Goal: Task Accomplishment & Management: Use online tool/utility

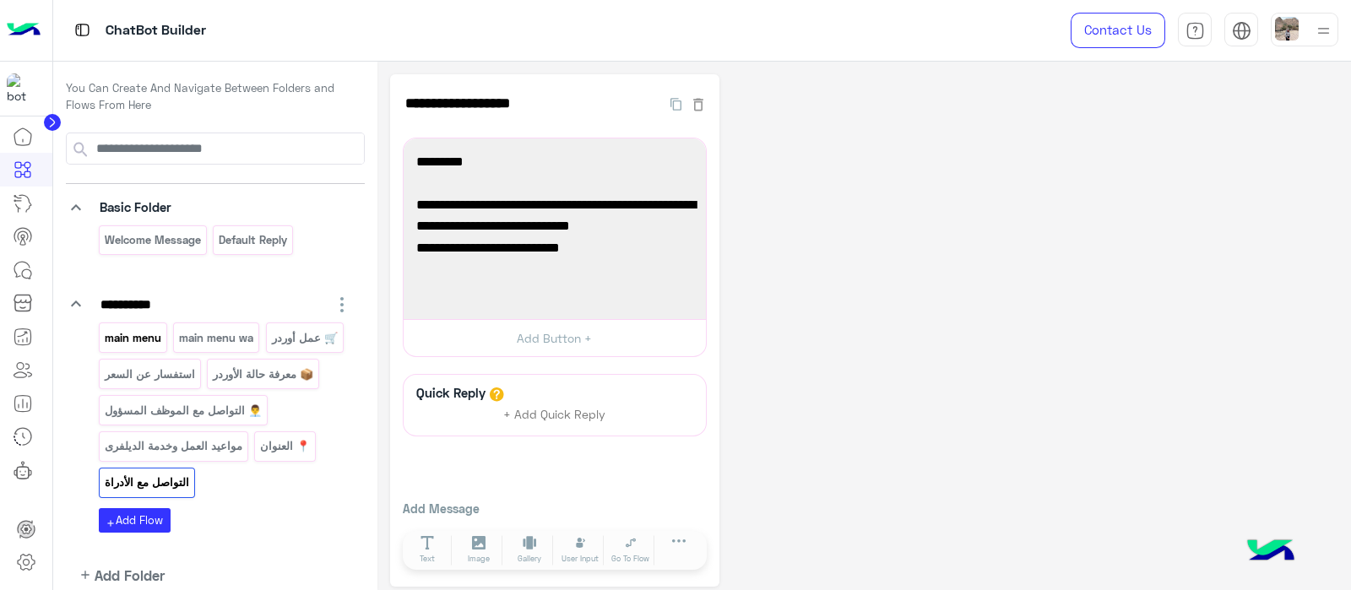
click at [118, 339] on p "main menu" at bounding box center [132, 338] width 59 height 19
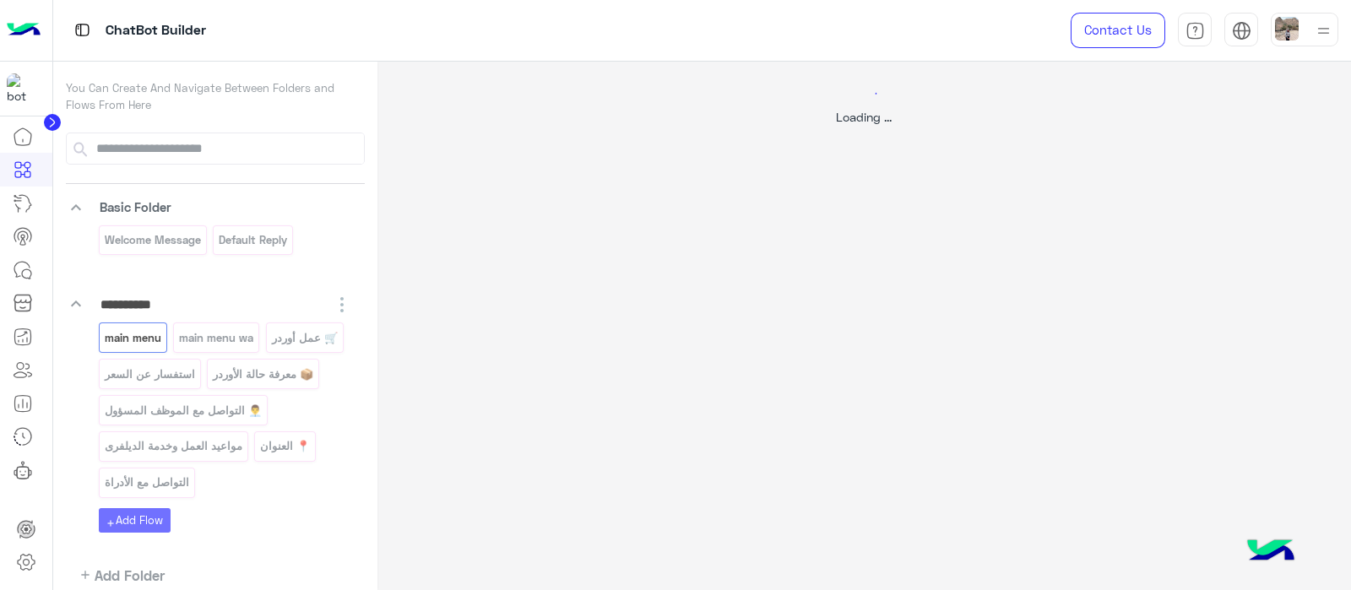
select select "*"
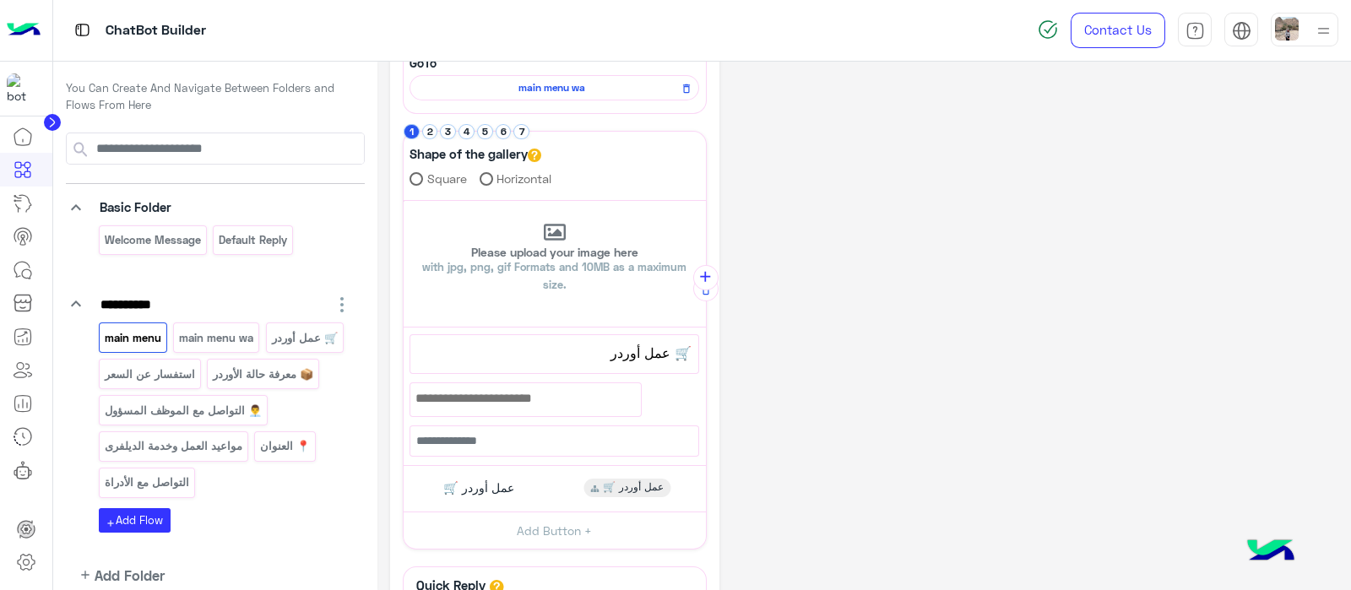
scroll to position [199, 0]
click at [157, 378] on p "استفسار عن السعر" at bounding box center [149, 374] width 93 height 19
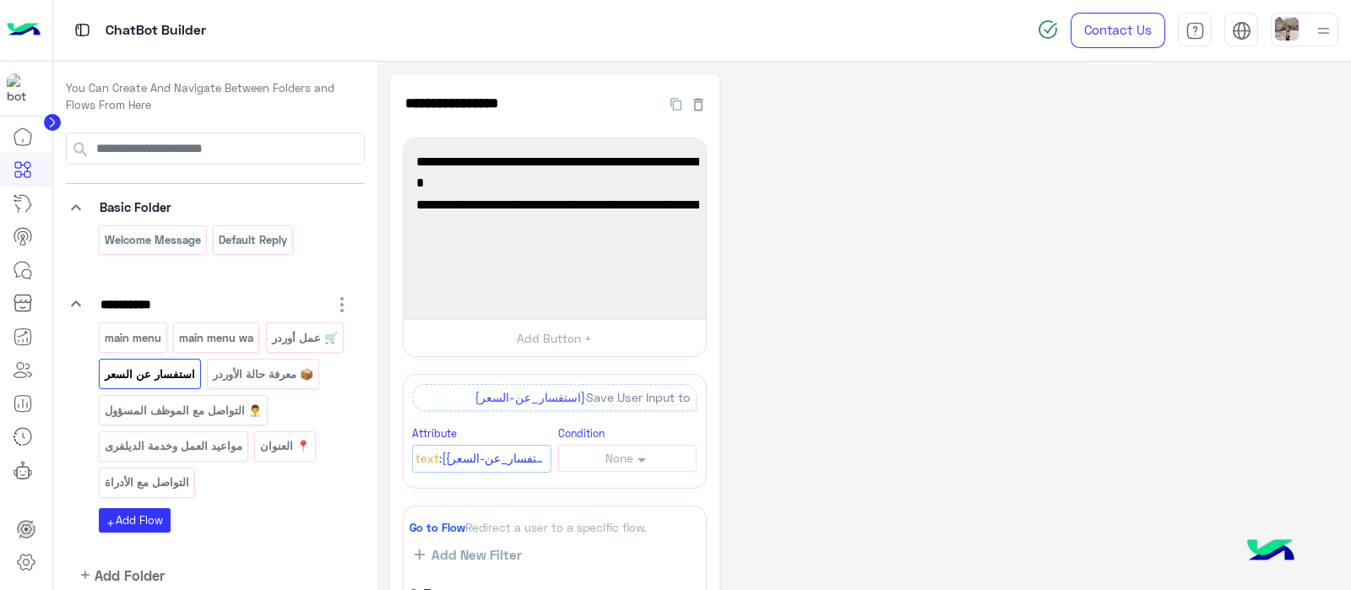
click at [177, 424] on div "main menu main menu wa 🛒 عمل أوردر استفسار عن السعر 📦 معرفة حالة الأوردر 👨‍💼 ال…" at bounding box center [225, 414] width 253 height 182
click at [164, 415] on p "👨‍💼 التواصل مع الموظف المسؤول" at bounding box center [183, 410] width 160 height 19
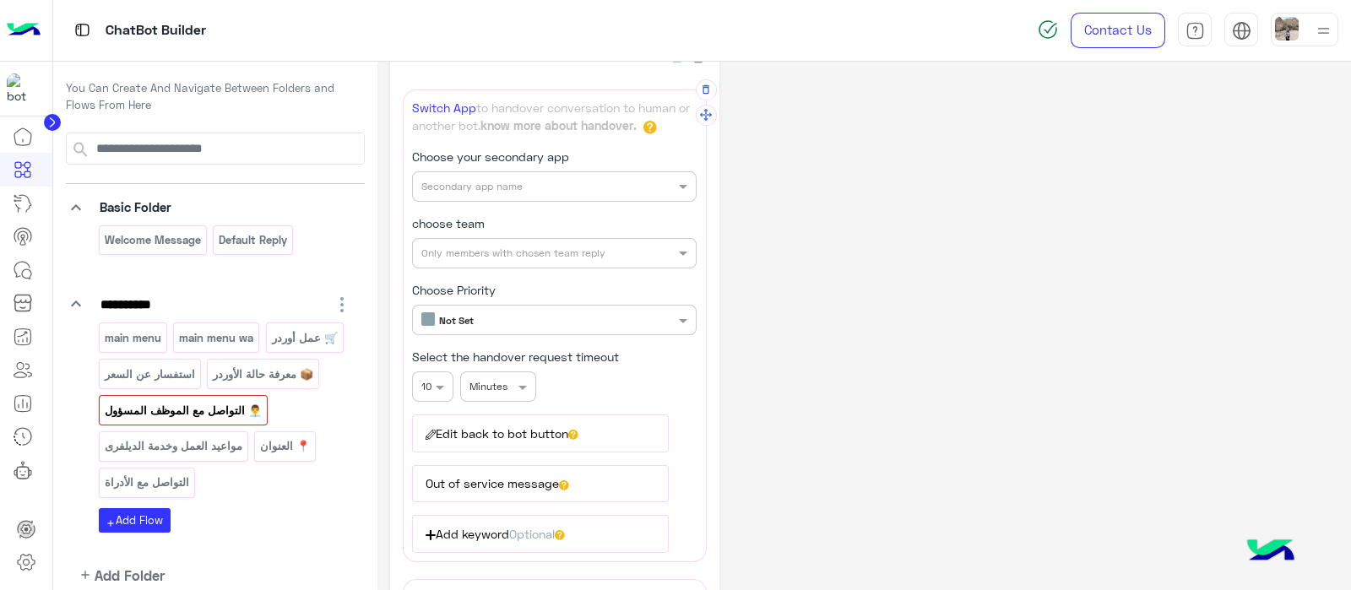
scroll to position [59, 0]
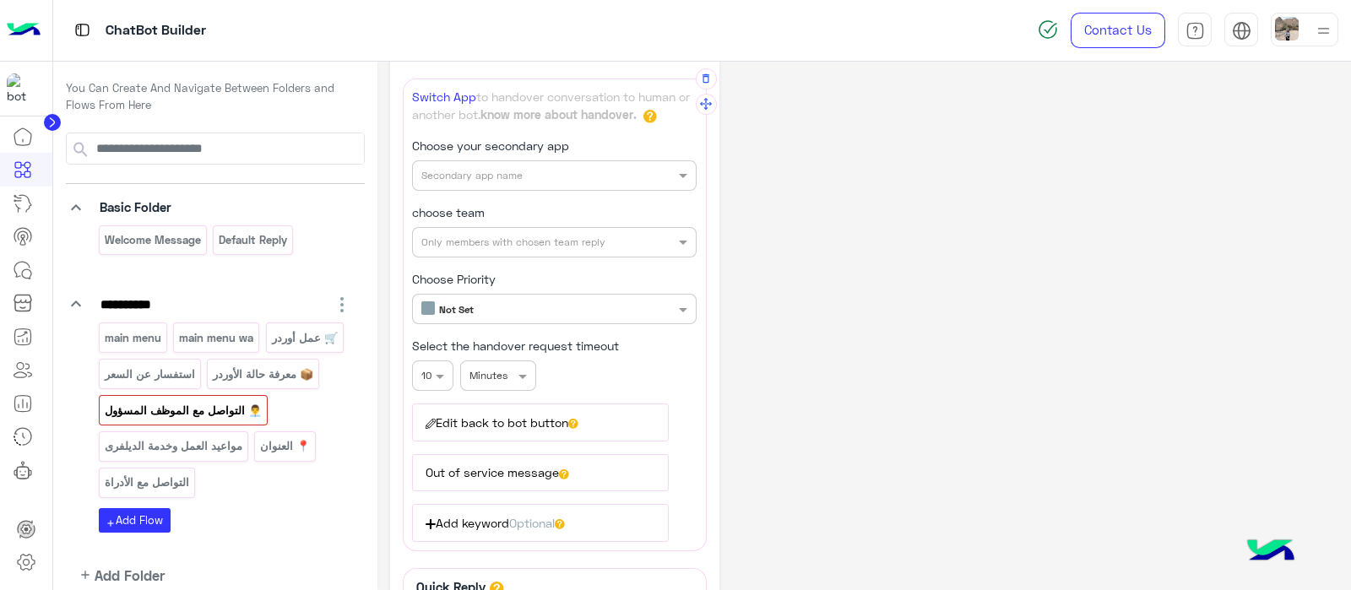
click at [559, 418] on button "Edit back to bot button" at bounding box center [540, 422] width 256 height 37
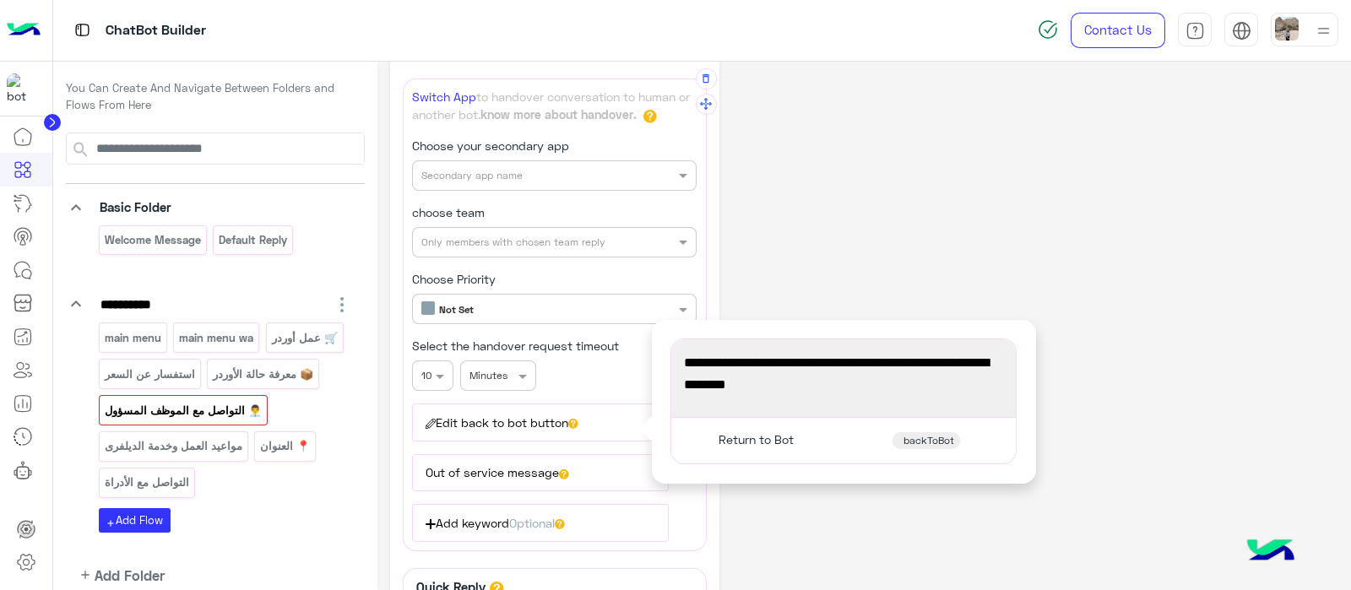
click at [853, 405] on div "You're now on handover mode, click the button below to return to bot" at bounding box center [843, 378] width 333 height 66
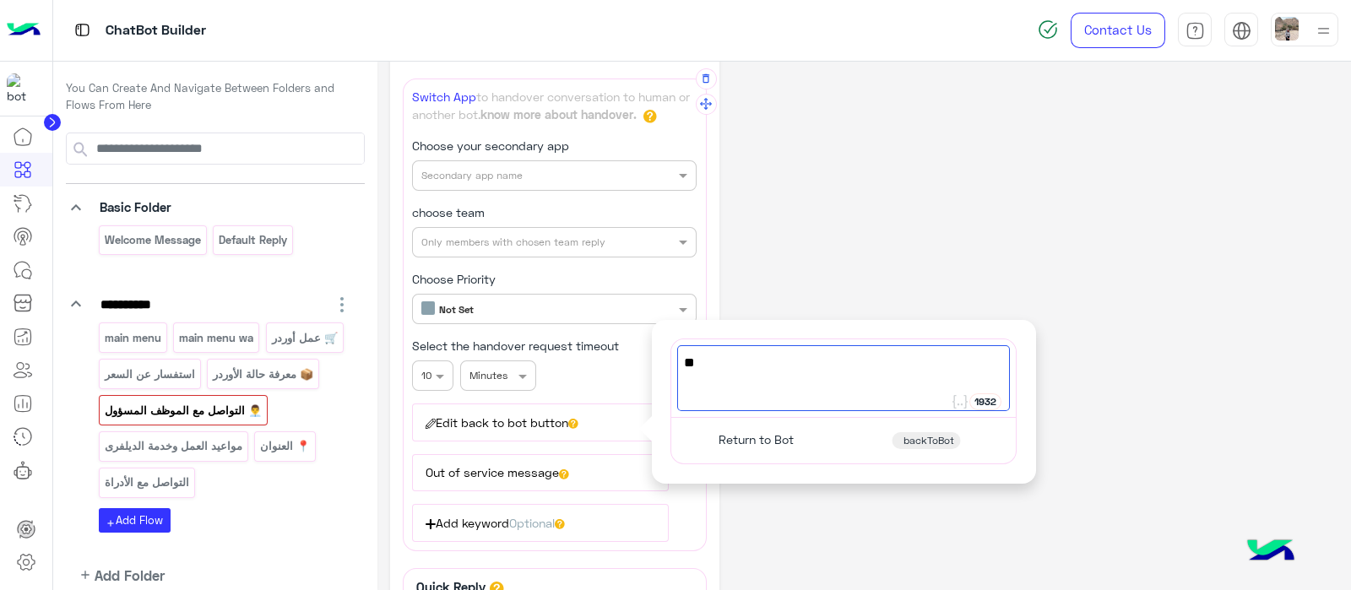
type textarea "*"
paste textarea "**********"
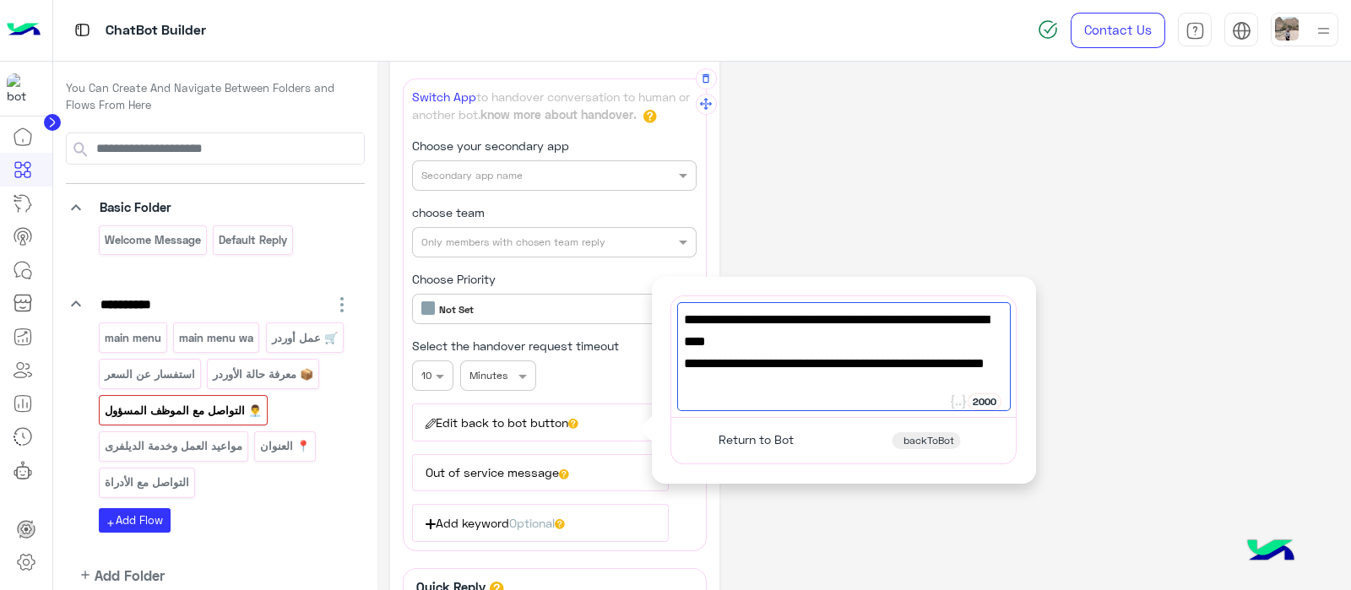
scroll to position [0, 0]
type textarea "**********"
click at [774, 432] on span "Return to Bot" at bounding box center [756, 439] width 75 height 15
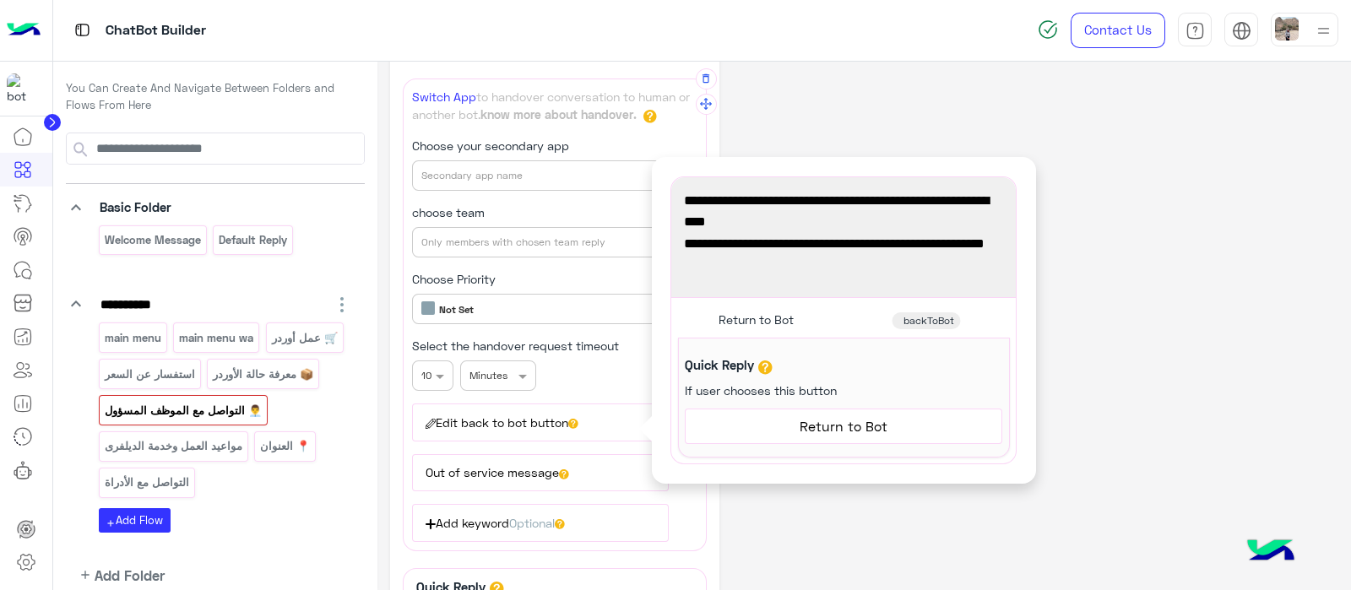
click at [926, 421] on span "Return to Bot" at bounding box center [844, 427] width 304 height 22
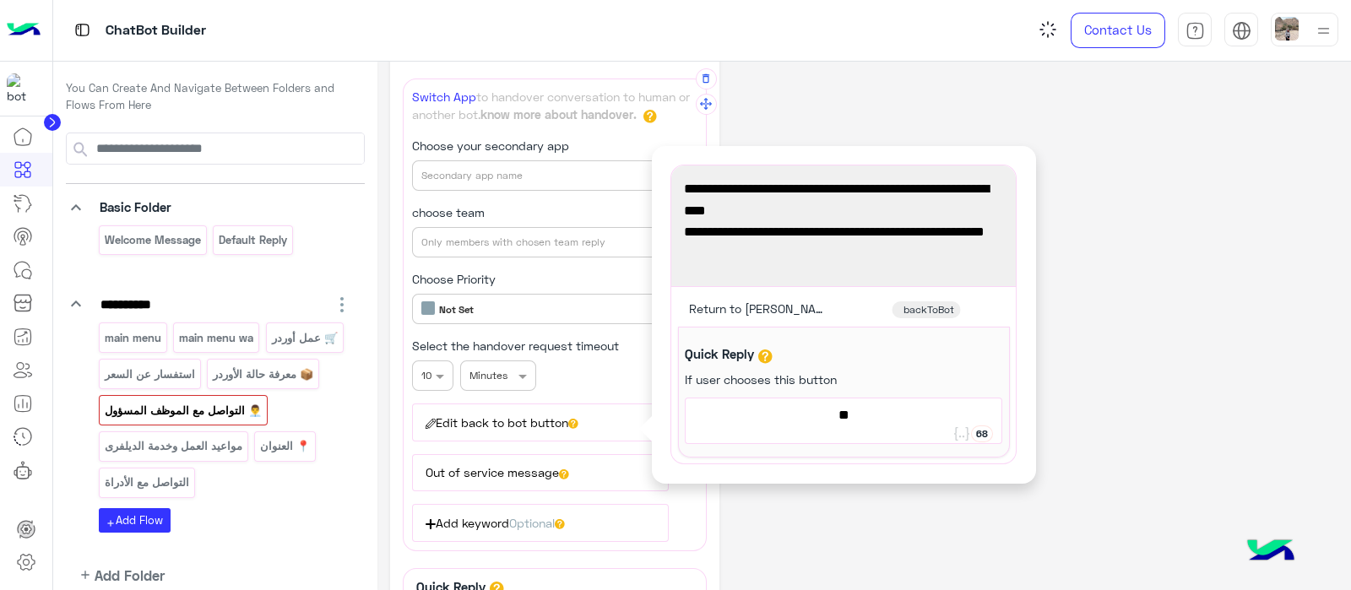
type textarea "*"
click at [824, 415] on span "الرجوع الى للبوت" at bounding box center [844, 416] width 304 height 22
click at [1004, 385] on div "**********" at bounding box center [844, 392] width 332 height 131
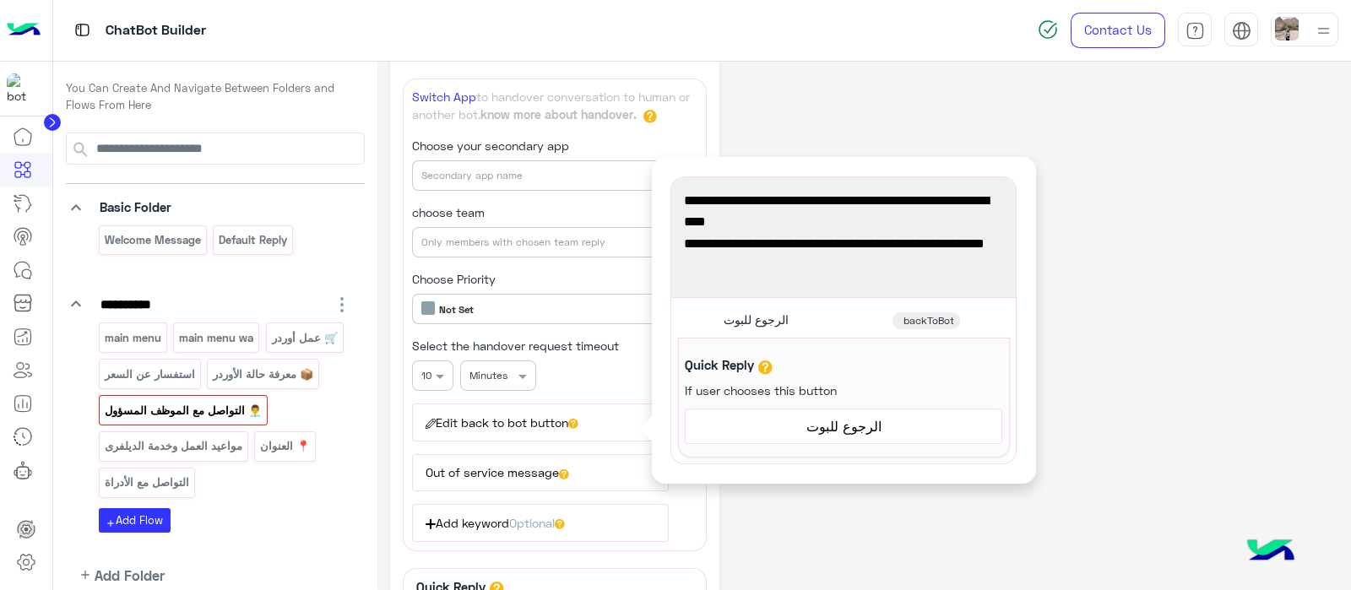
click at [839, 428] on span "الرجوع للبوت" at bounding box center [844, 427] width 304 height 22
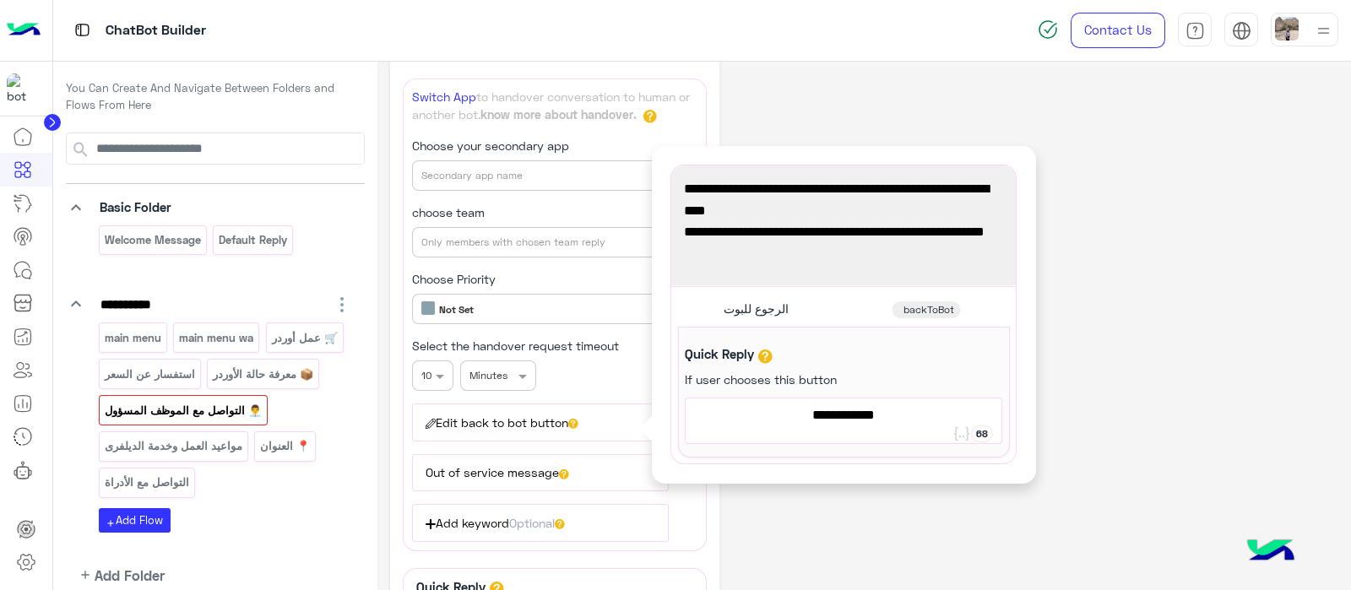
click at [829, 423] on span "الرجوع للبوت" at bounding box center [844, 416] width 304 height 22
click at [826, 411] on span "الرجوع للبوت" at bounding box center [844, 416] width 304 height 22
click at [831, 413] on span "الرجوع للبوت" at bounding box center [844, 416] width 304 height 22
type textarea "**********"
click at [1262, 372] on div "**********" at bounding box center [864, 398] width 948 height 766
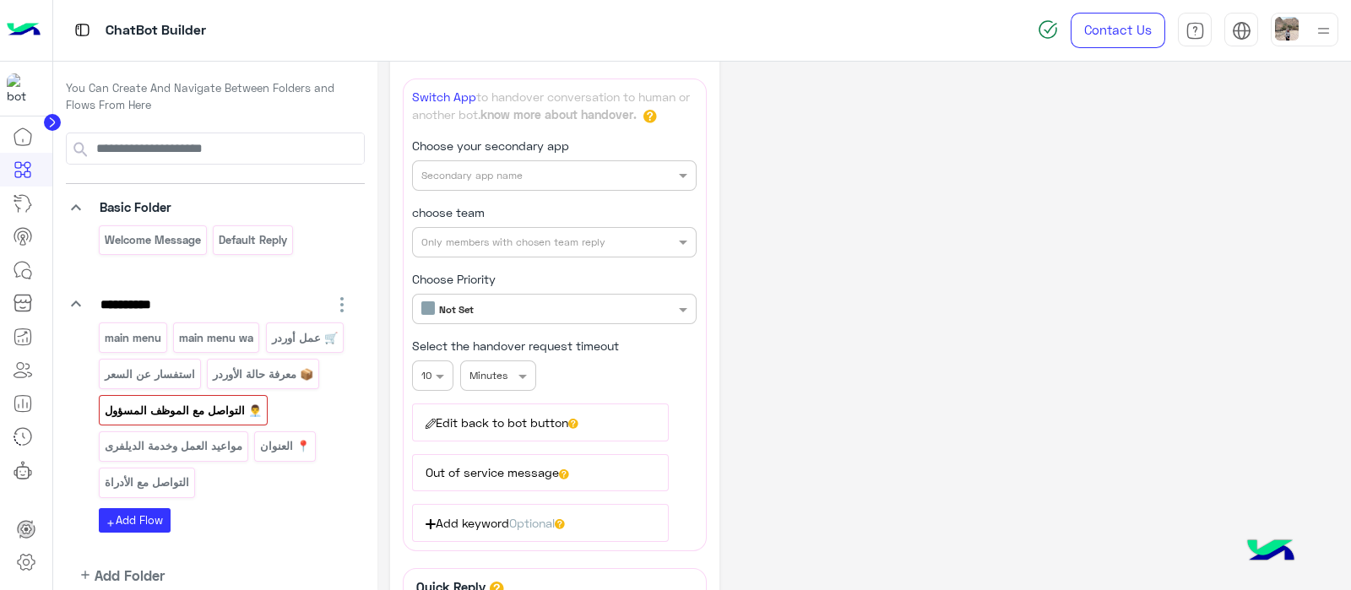
click at [232, 407] on p "👨‍💼 التواصل مع الموظف المسؤول" at bounding box center [183, 410] width 160 height 19
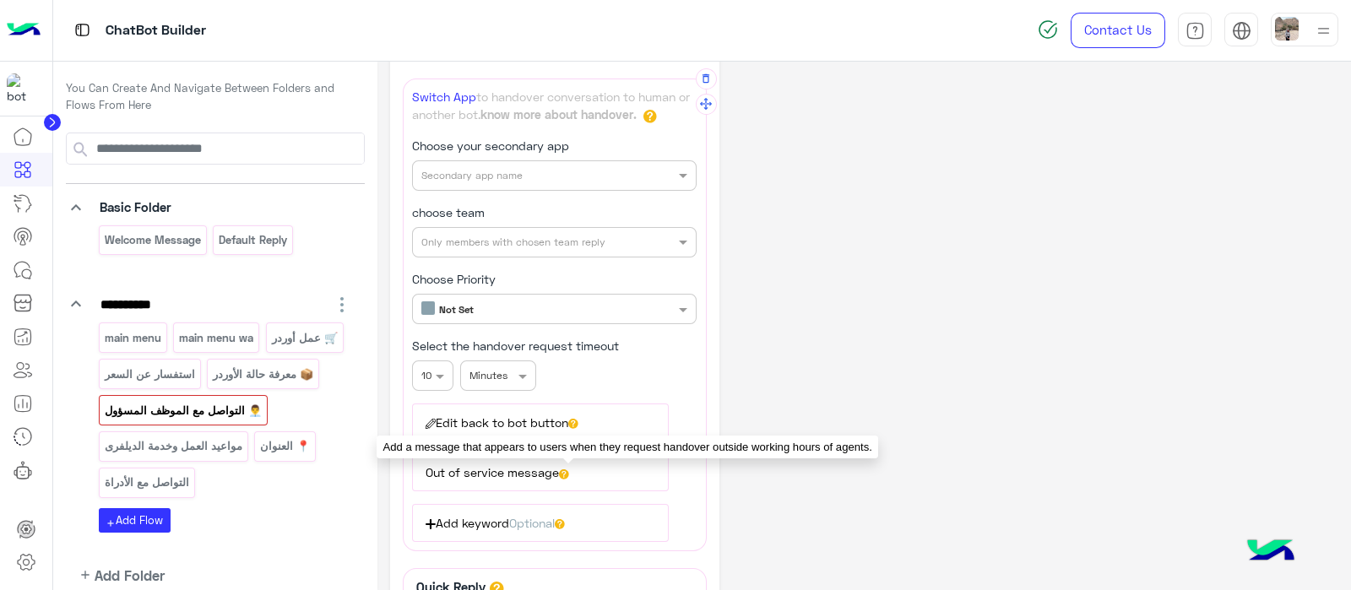
click at [566, 471] on icon at bounding box center [564, 475] width 10 height 10
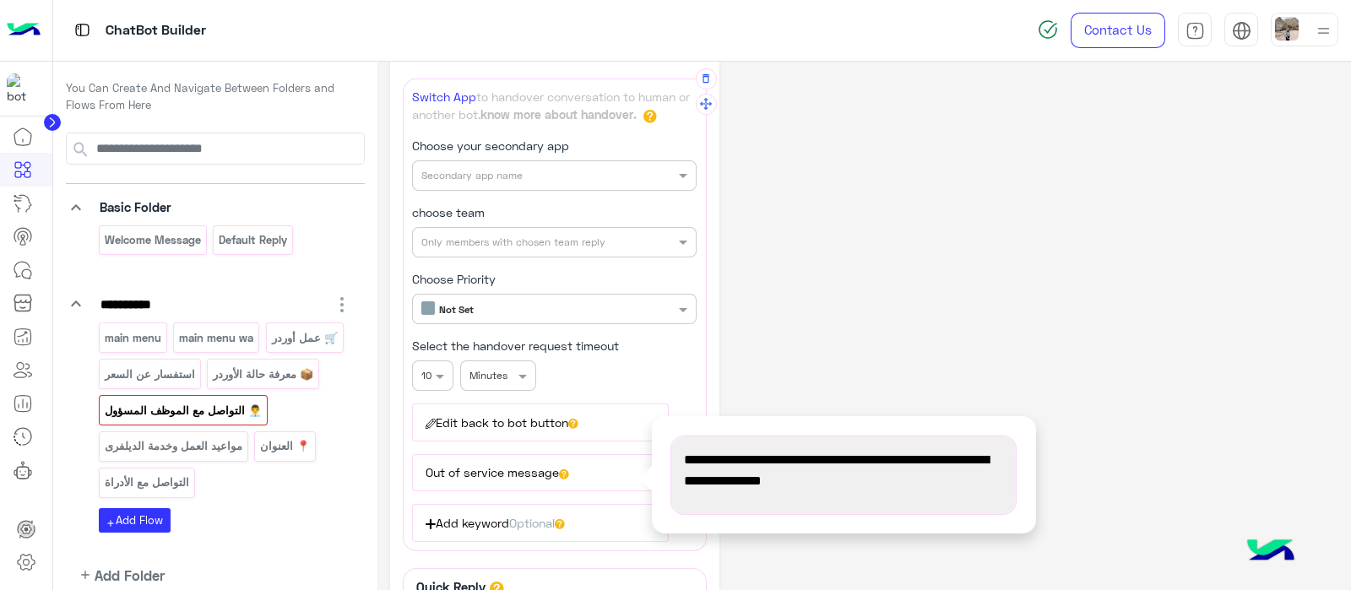
click at [905, 490] on span "We’re currently out of working hours, we will get back the next working day" at bounding box center [843, 470] width 319 height 43
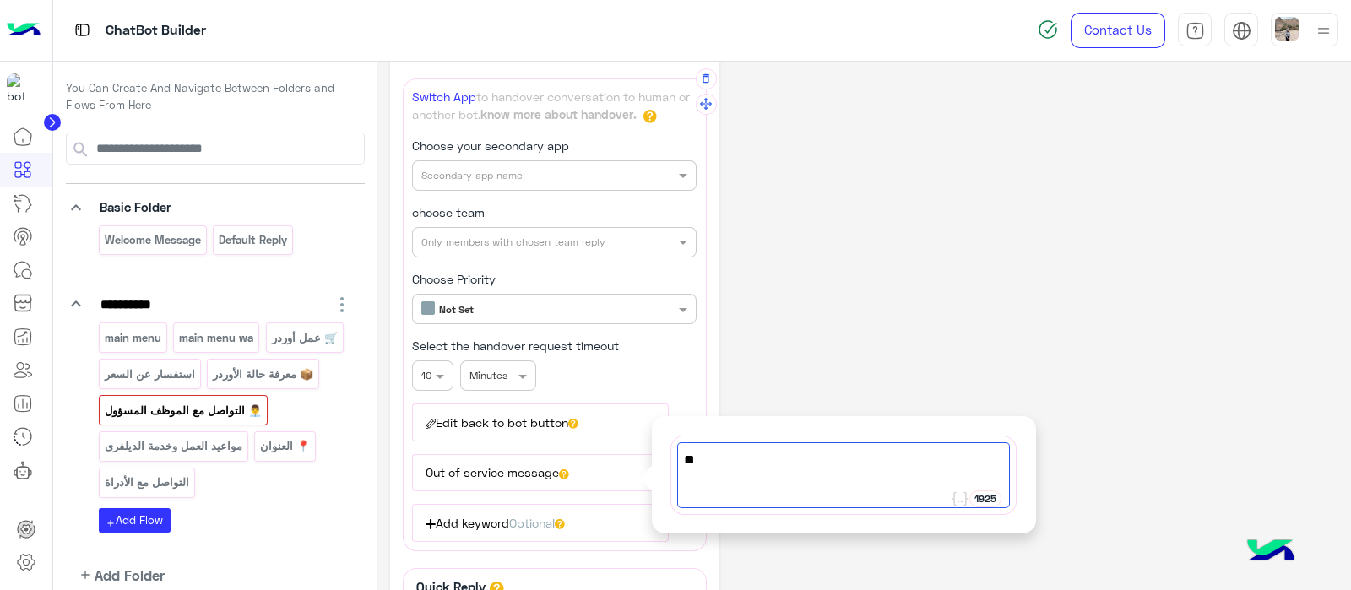
type textarea "*"
click at [890, 484] on div at bounding box center [843, 486] width 333 height 45
paste textarea "**********"
click at [1008, 456] on div "حن حاليًا خارج أوقات العمل، وسنعاود التواصل معك في يوم العمل التالي." at bounding box center [843, 476] width 333 height 66
click at [997, 458] on span "حن حاليًا خارج أوقات العمل، وسنعاود التواصل معك في يوم العمل التالي." at bounding box center [843, 470] width 319 height 43
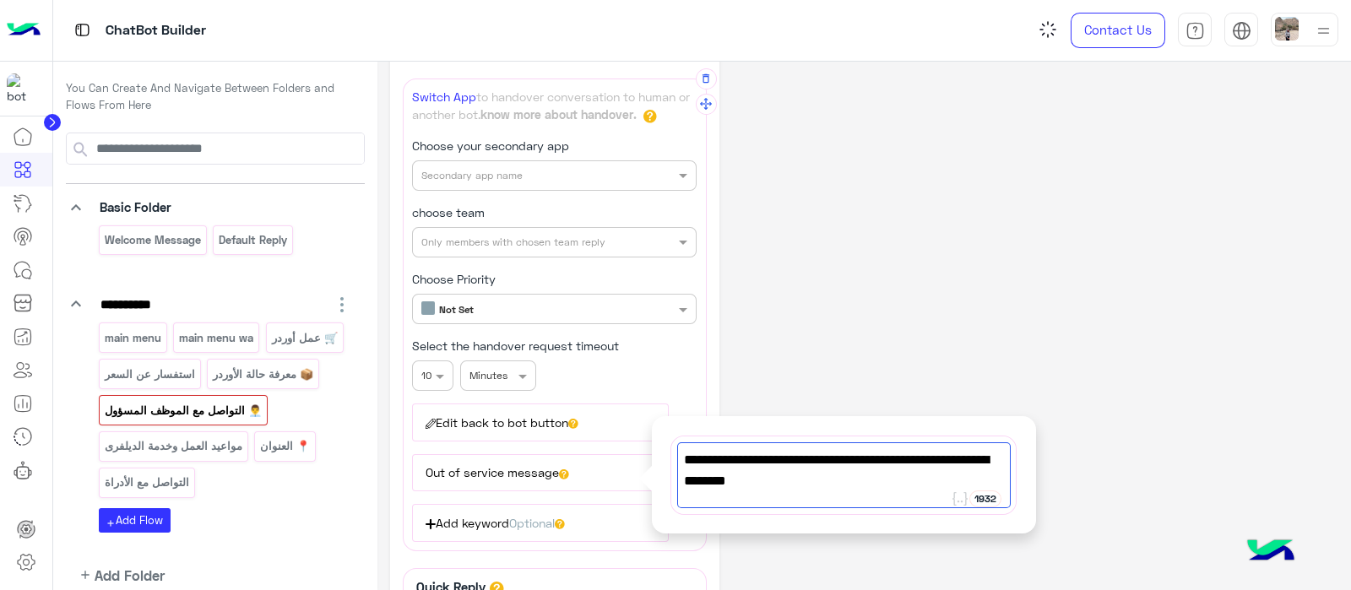
click at [1002, 462] on span "حن حاليًا خارج أوقات العمل، وسنعاود التواصل معك في يوم العمل التالي." at bounding box center [843, 470] width 319 height 43
type textarea "**********"
click at [1123, 463] on div "**********" at bounding box center [864, 398] width 948 height 766
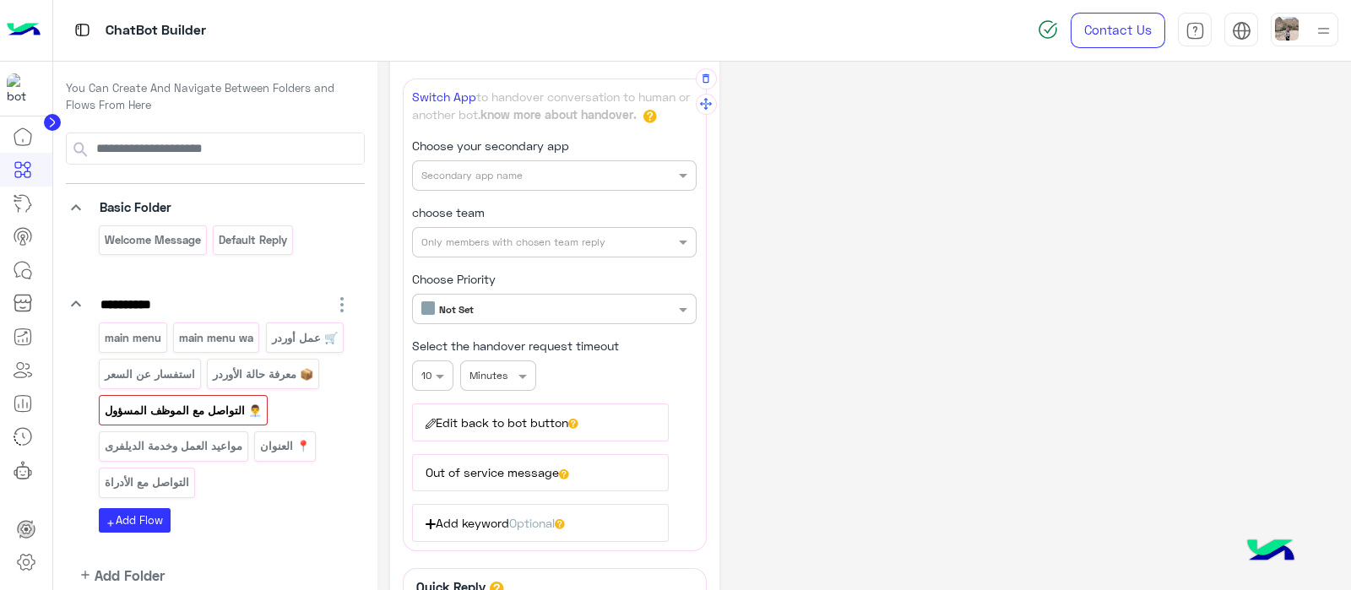
click at [904, 380] on div "**********" at bounding box center [864, 398] width 948 height 766
click at [224, 416] on p "👨‍💼 التواصل مع الموظف المسؤول" at bounding box center [183, 410] width 160 height 19
click at [456, 183] on div "Secondary app name" at bounding box center [554, 175] width 285 height 30
click at [487, 202] on span "Widebot Inbox" at bounding box center [461, 209] width 80 height 14
click at [473, 241] on input "text" at bounding box center [525, 240] width 209 height 15
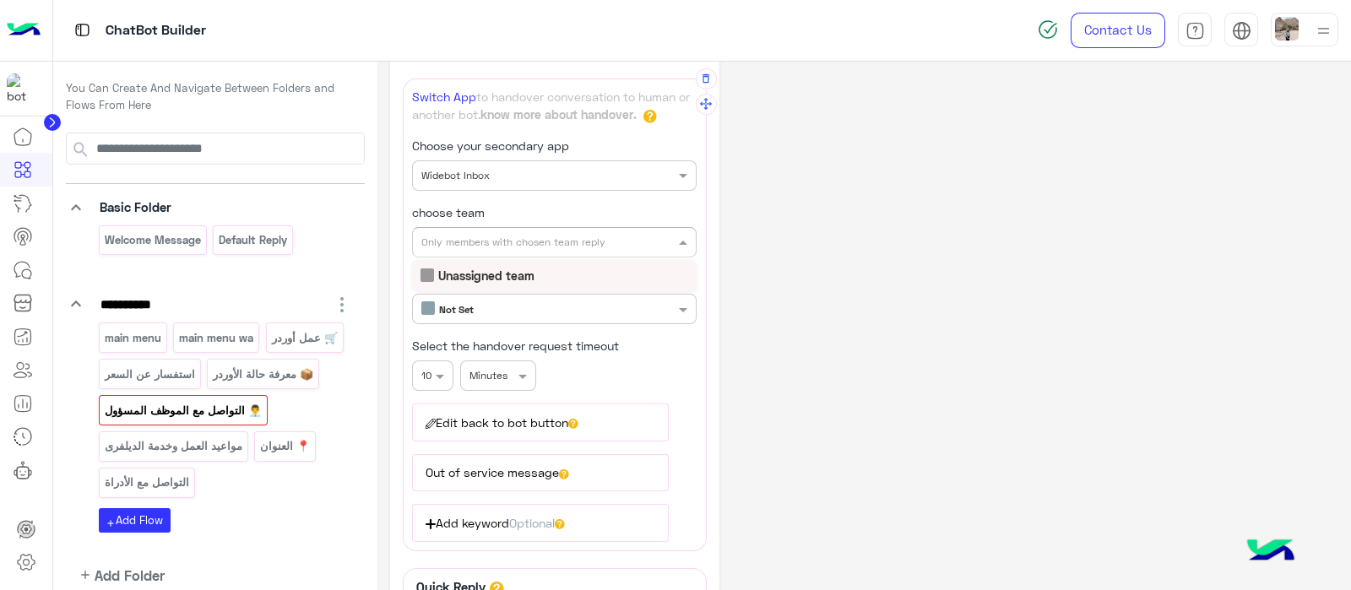
click at [475, 278] on b "Unassigned team" at bounding box center [486, 276] width 96 height 14
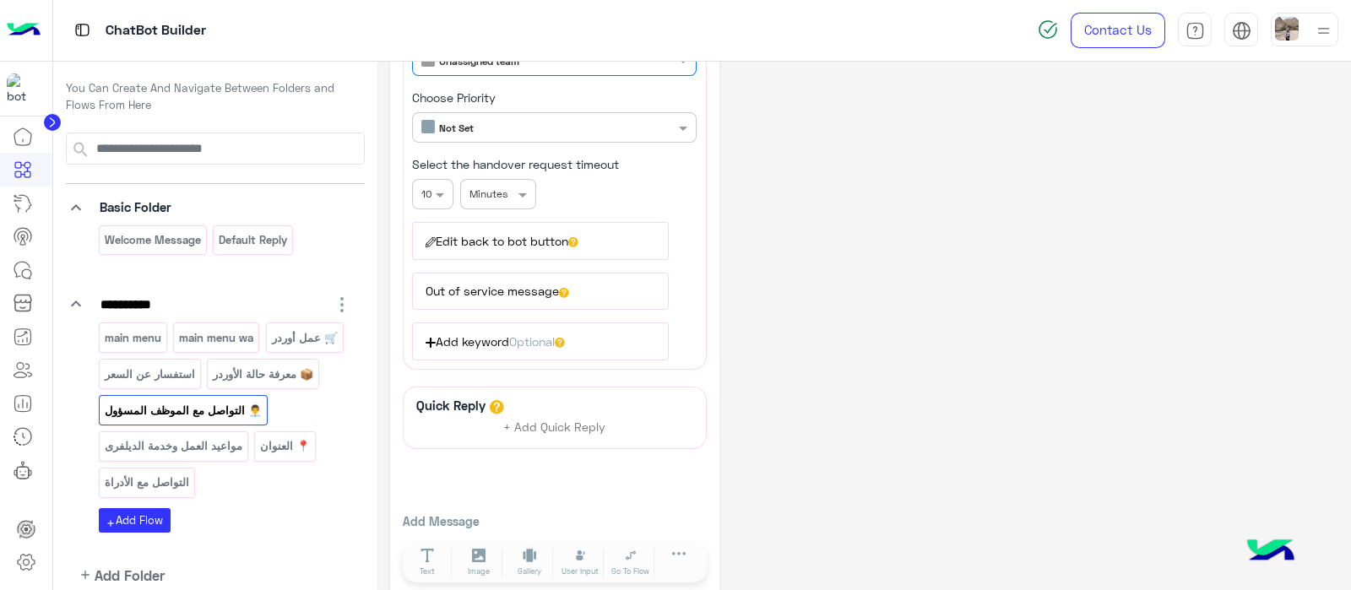
scroll to position [242, 0]
click at [506, 290] on button "Out of service message" at bounding box center [540, 290] width 256 height 37
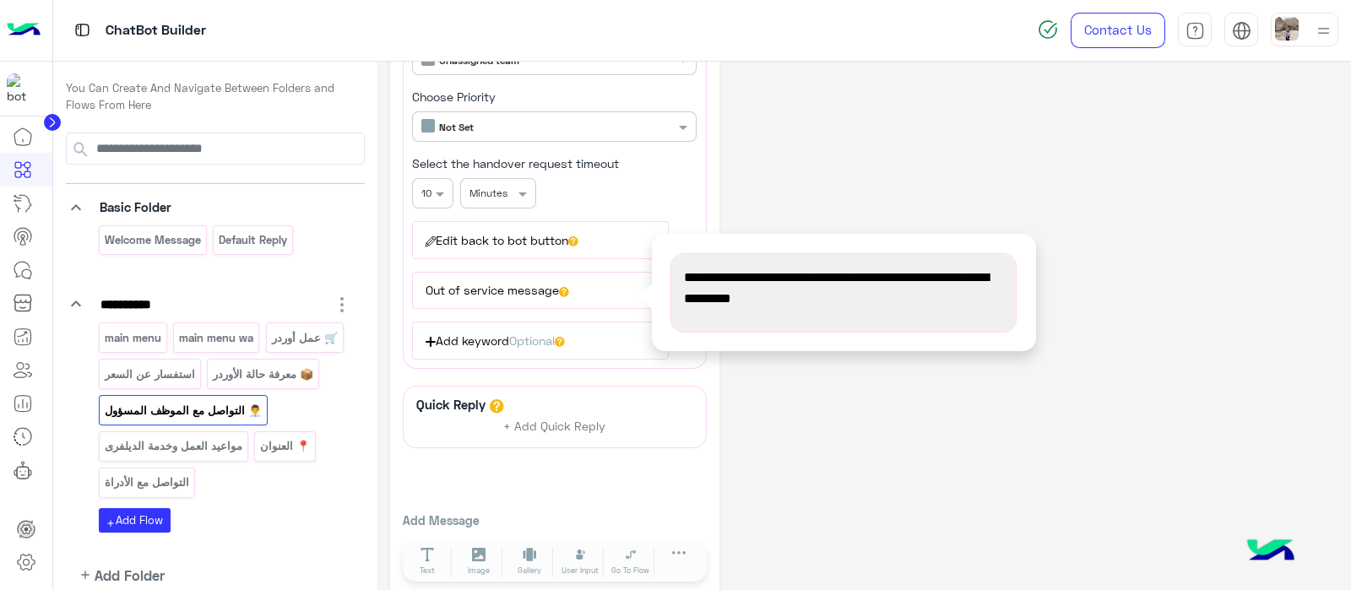
click at [899, 498] on div "**********" at bounding box center [864, 216] width 948 height 766
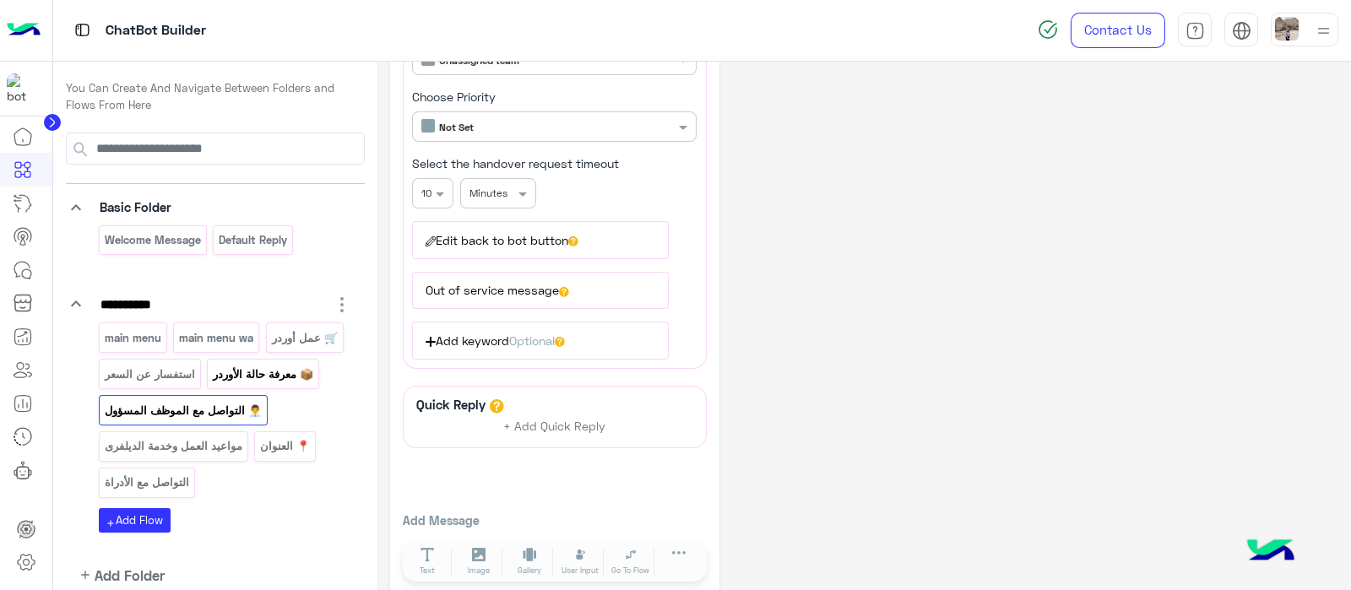
click at [236, 372] on p "📦 معرفة حالة الأوردر" at bounding box center [263, 374] width 103 height 19
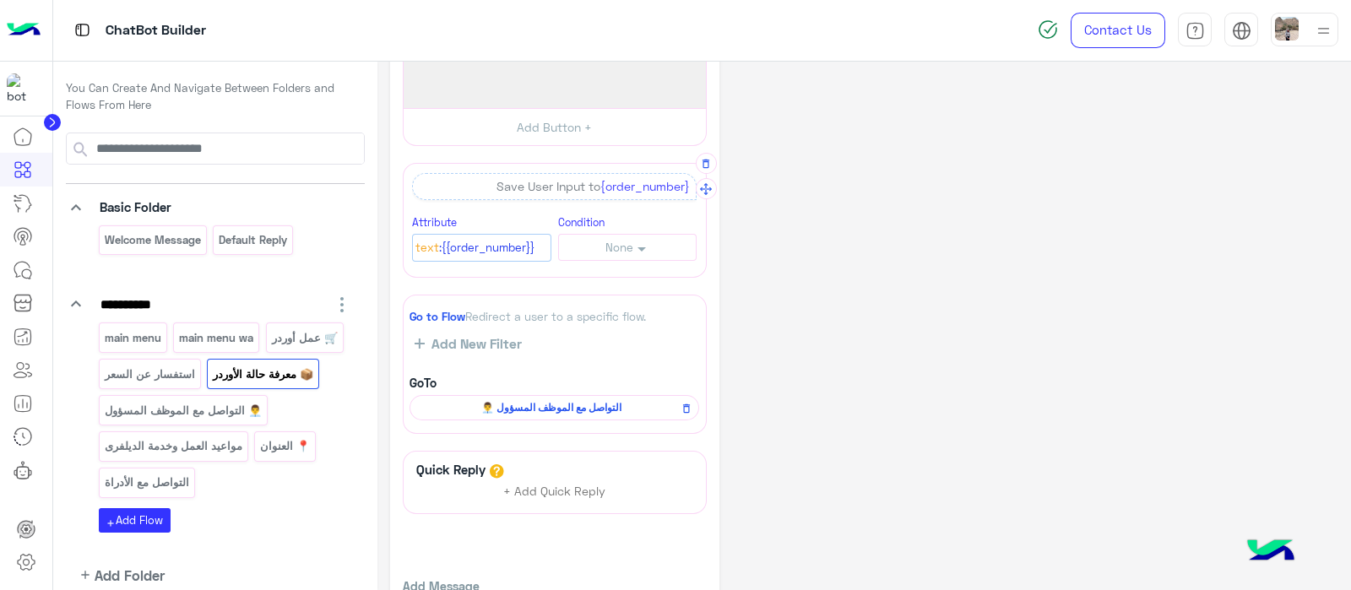
scroll to position [103, 0]
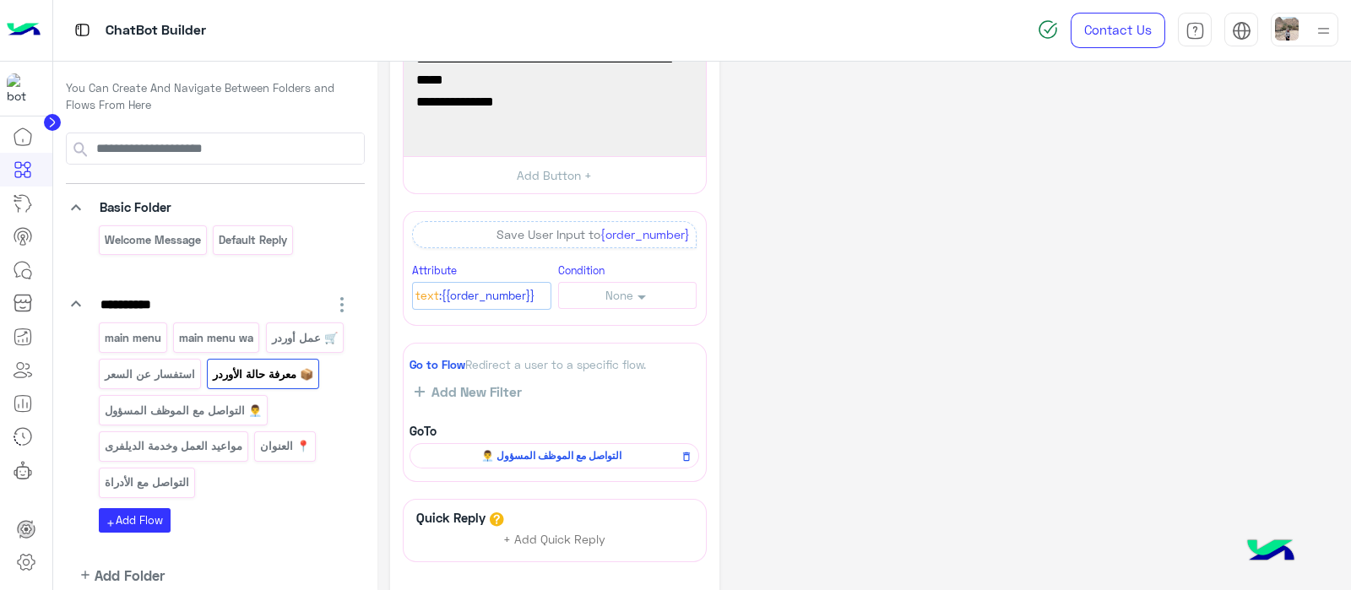
click at [152, 393] on div "main menu main menu wa 🛒 عمل أوردر استفسار عن السعر 📦 معرفة حالة الأوردر 👨‍💼 ال…" at bounding box center [225, 414] width 253 height 182
click at [134, 369] on p "استفسار عن السعر" at bounding box center [149, 374] width 93 height 19
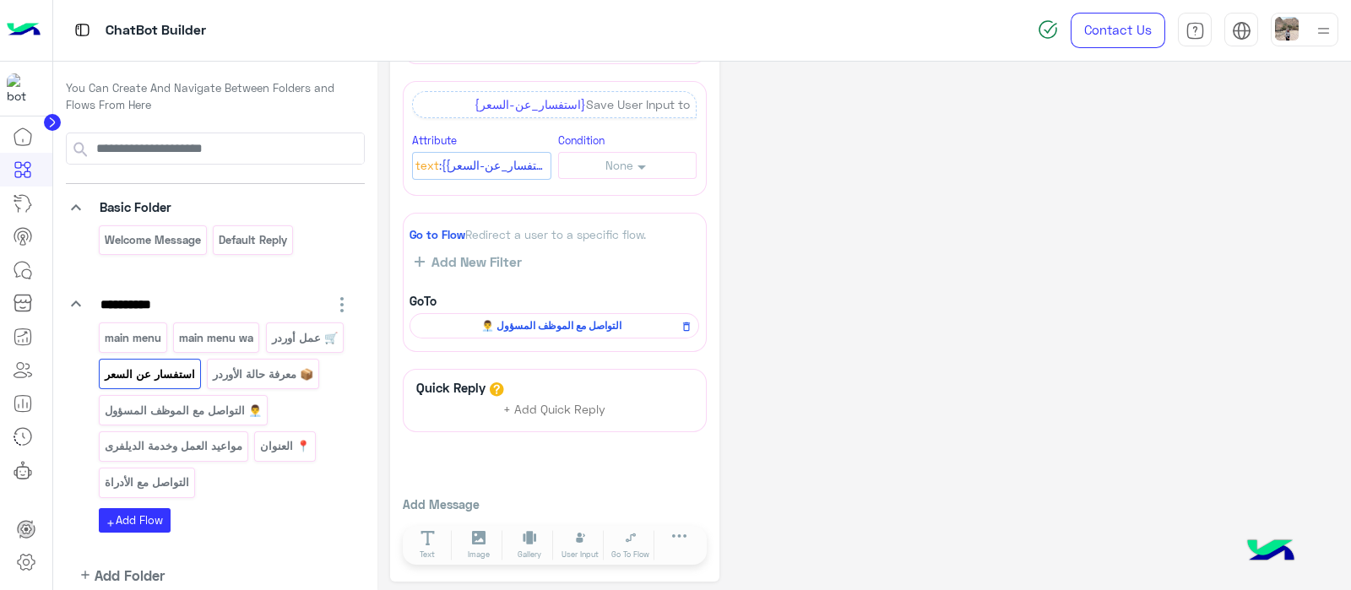
scroll to position [296, 0]
click at [285, 368] on p "📦 معرفة حالة الأوردر" at bounding box center [263, 374] width 103 height 19
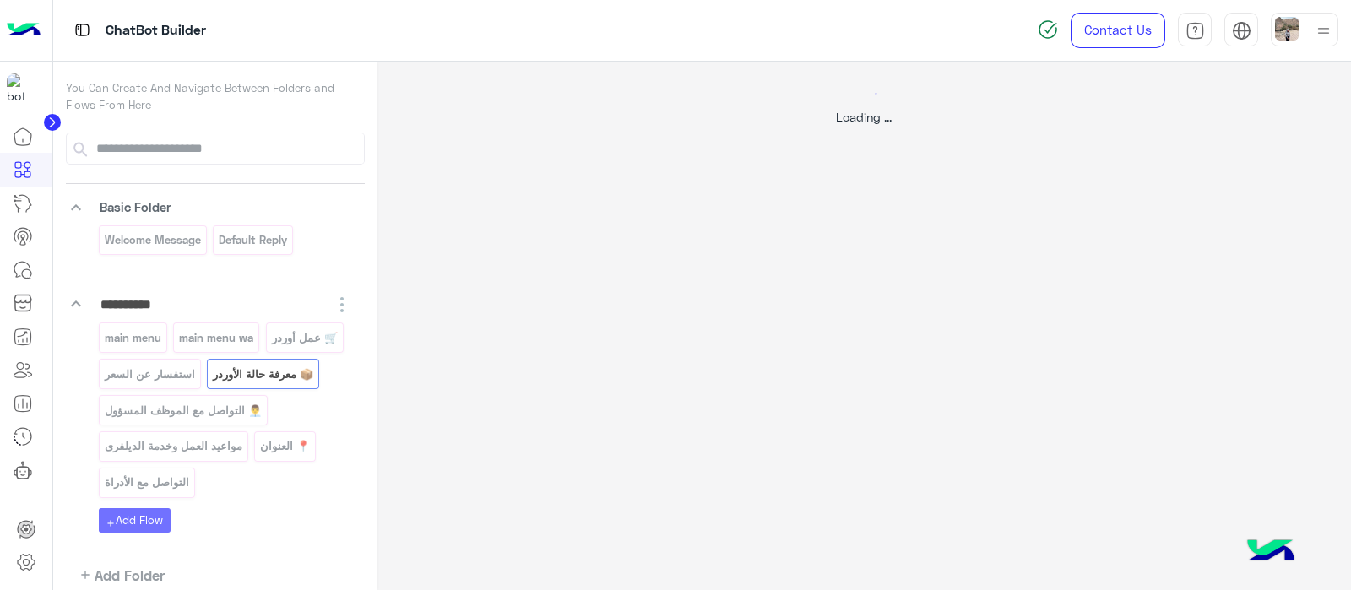
scroll to position [0, 0]
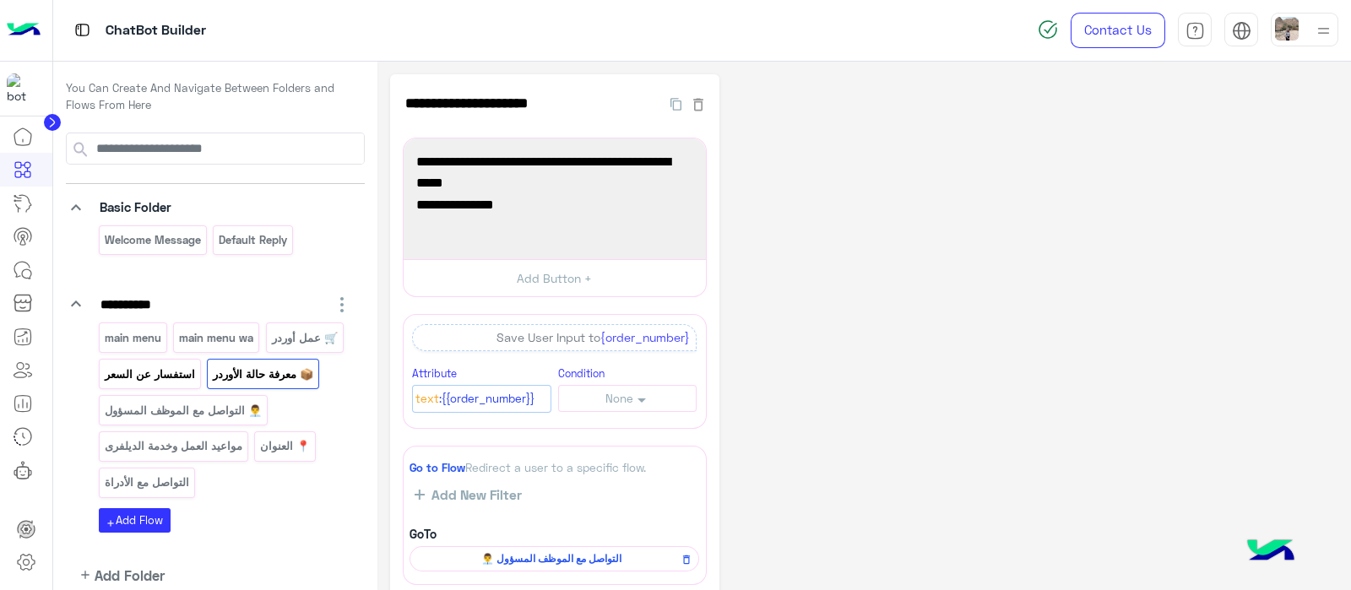
click at [172, 372] on p "استفسار عن السعر" at bounding box center [149, 374] width 93 height 19
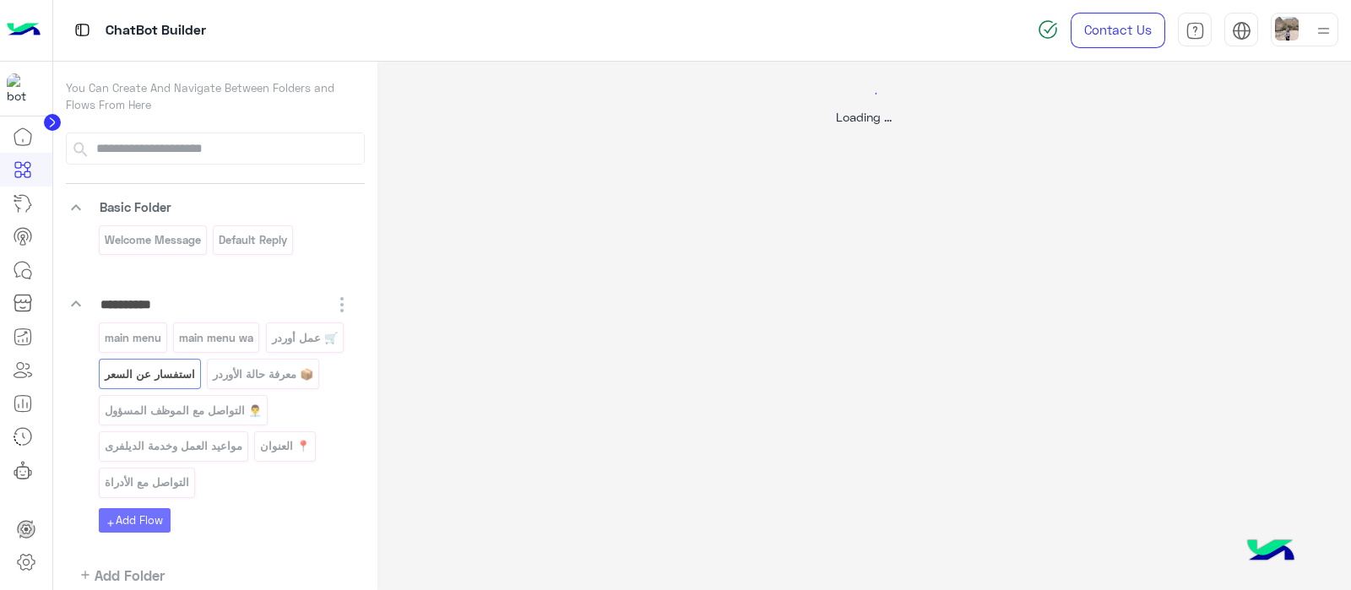
click at [291, 334] on div at bounding box center [675, 295] width 1351 height 590
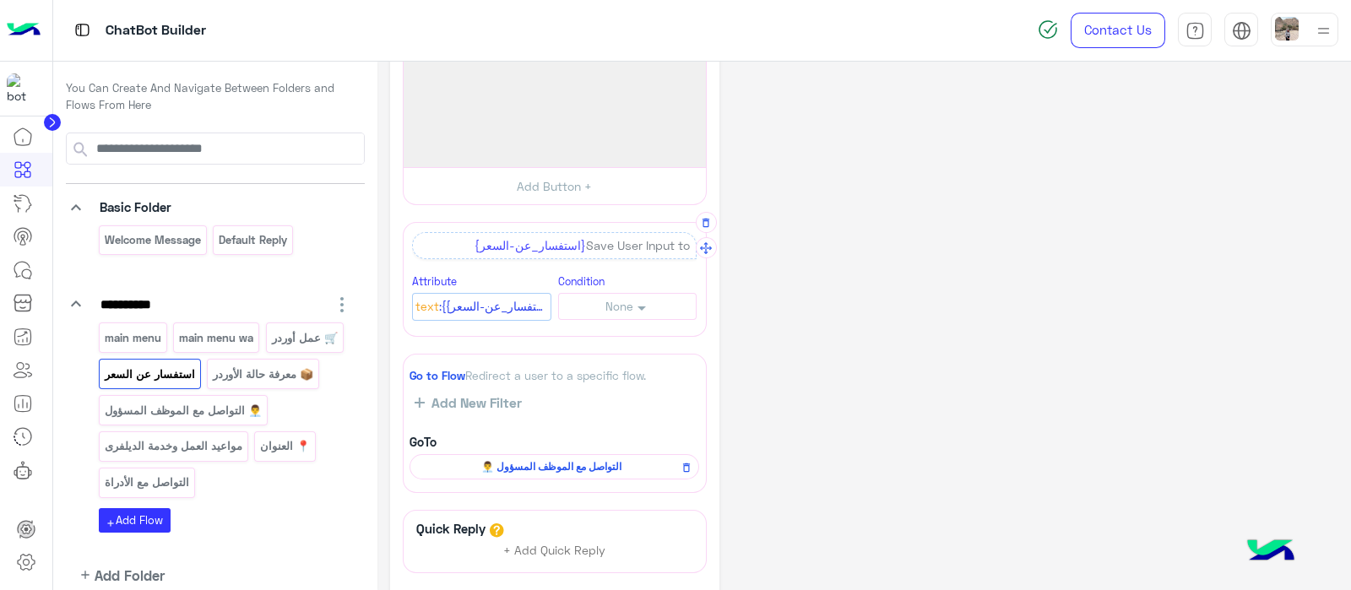
scroll to position [149, 0]
click at [296, 344] on p "🛒 عمل أوردر" at bounding box center [304, 338] width 68 height 19
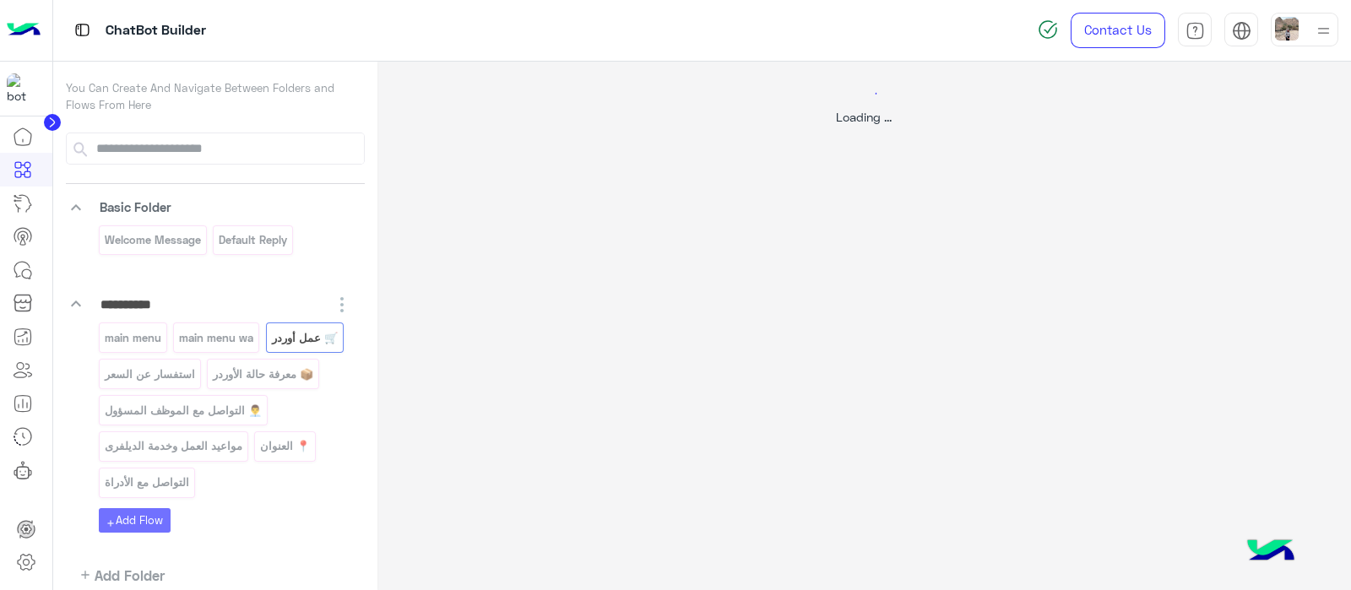
scroll to position [0, 0]
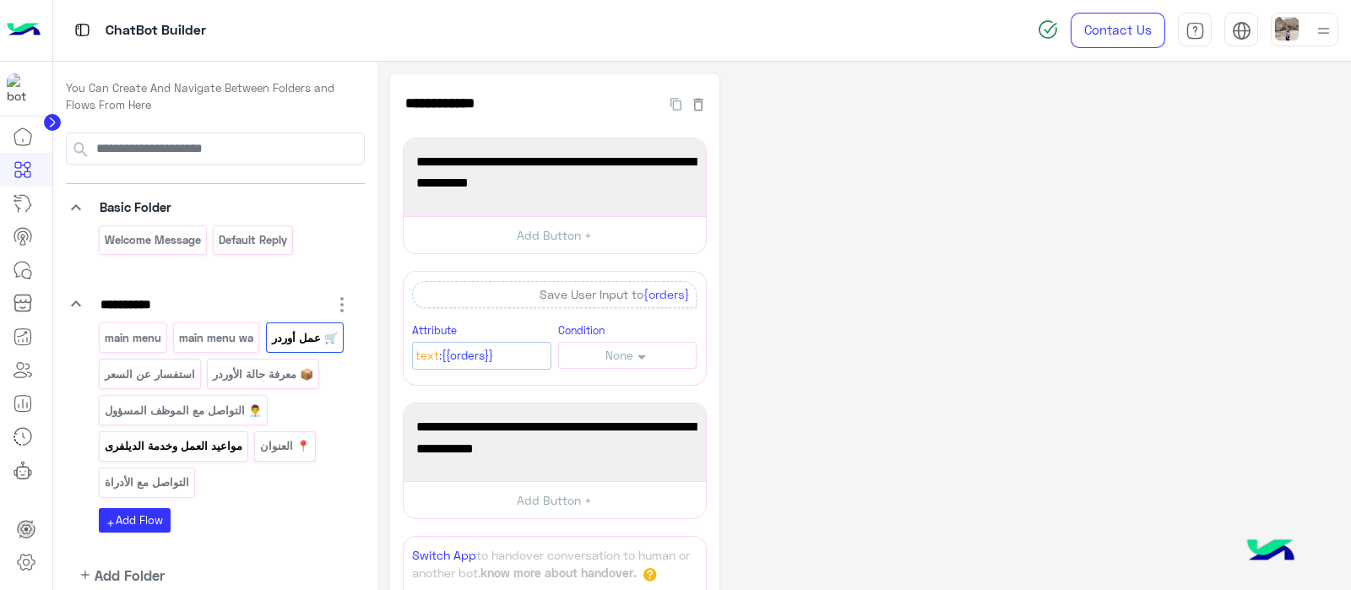
click at [169, 447] on p "مواعيد العمل وخدمة الديلفرى" at bounding box center [173, 446] width 140 height 19
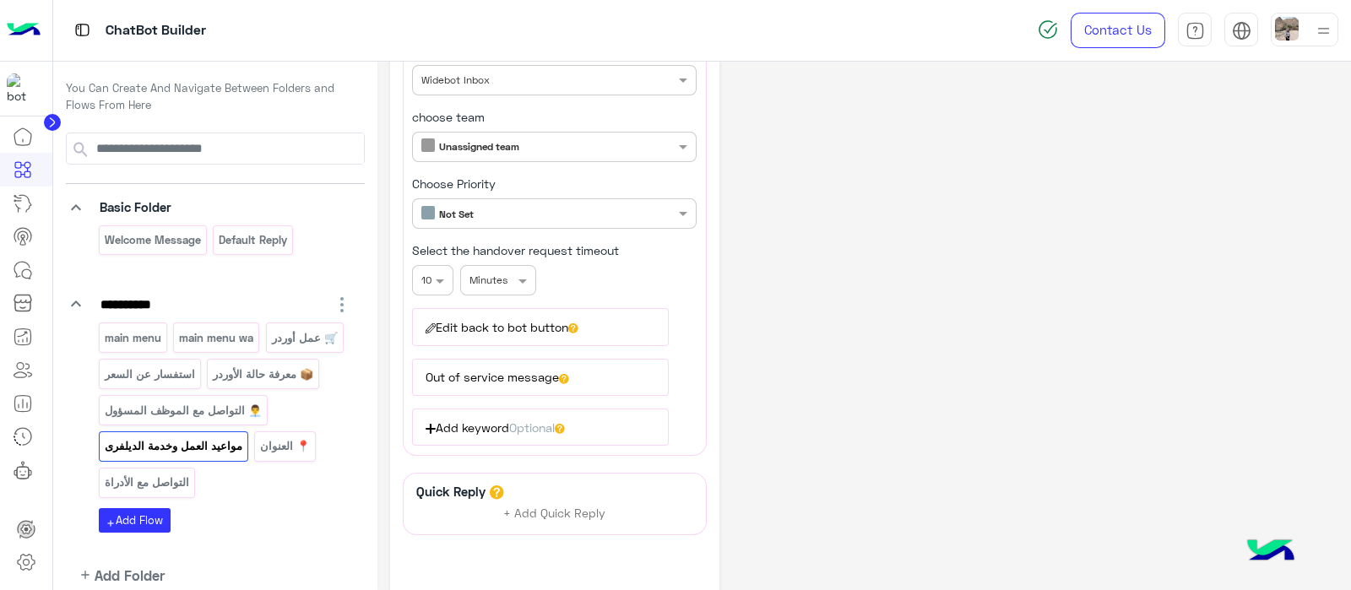
scroll to position [555, 0]
click at [596, 314] on button "Edit back to bot button" at bounding box center [540, 325] width 256 height 37
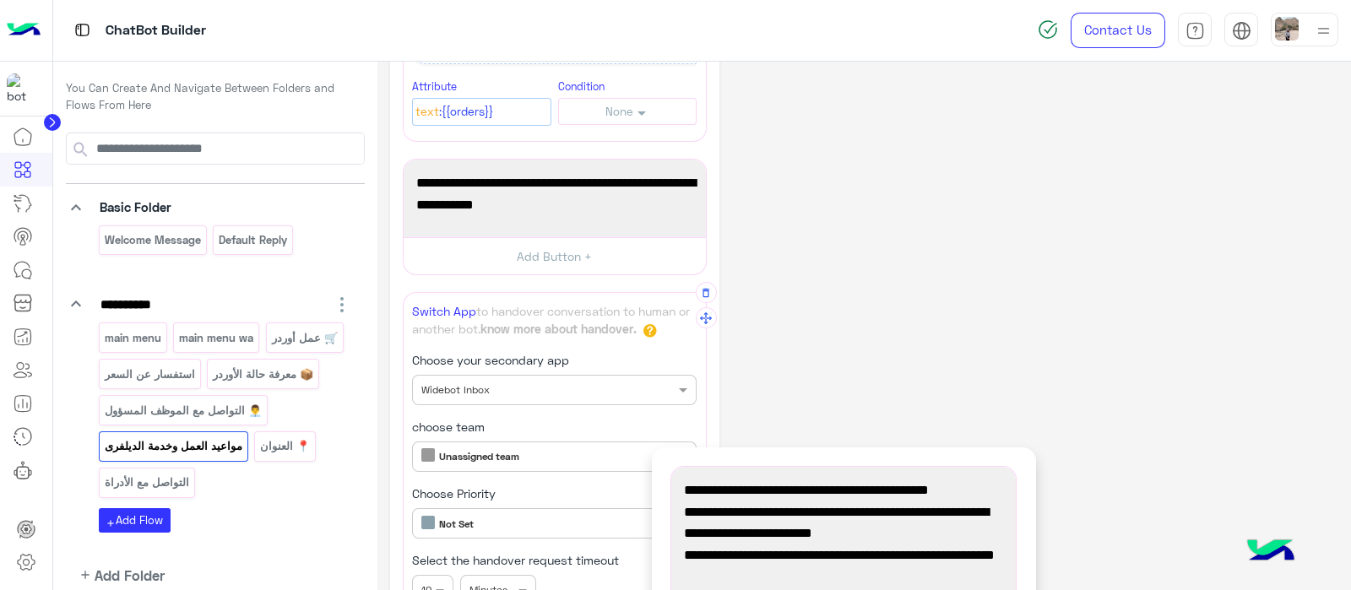
scroll to position [0, 0]
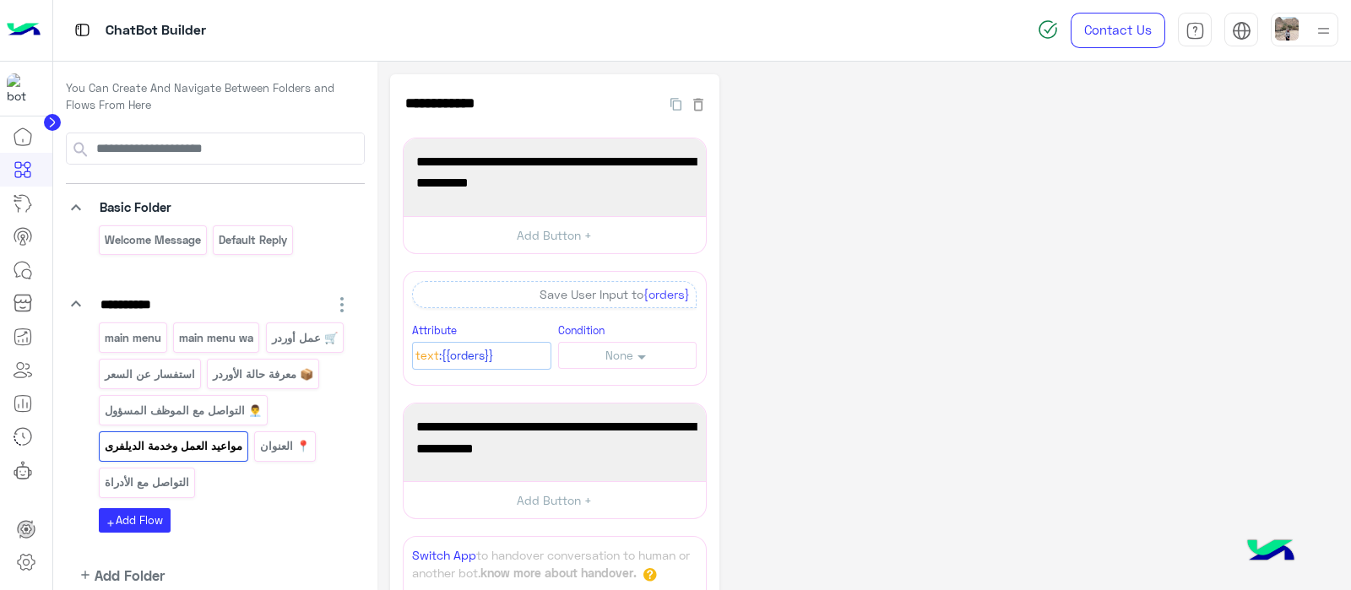
click at [209, 446] on p "مواعيد العمل وخدمة الديلفرى" at bounding box center [173, 446] width 140 height 19
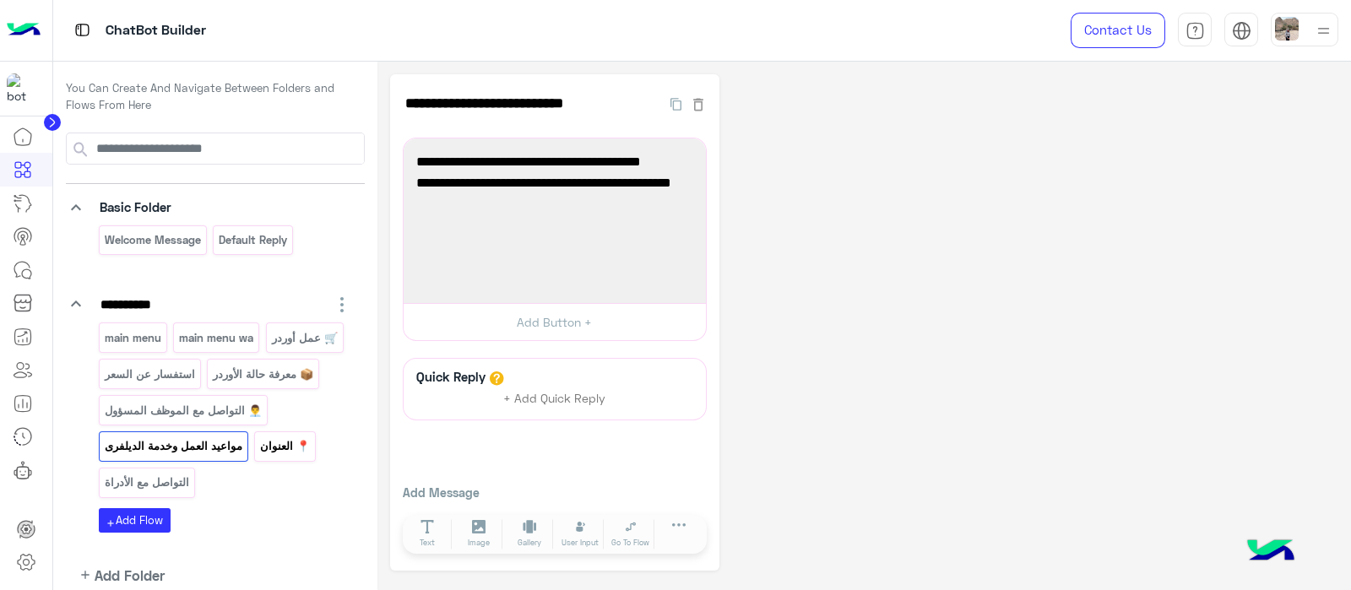
click at [284, 437] on p "📍 العنوان" at bounding box center [285, 446] width 52 height 19
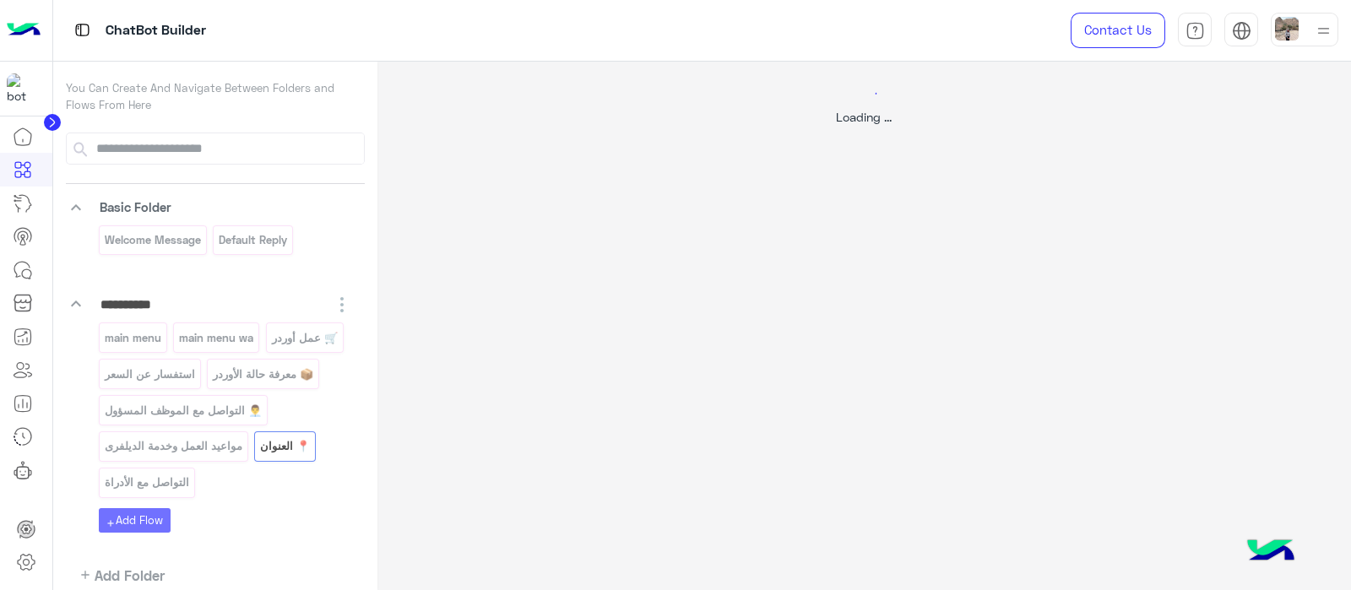
click at [291, 340] on div at bounding box center [675, 295] width 1351 height 590
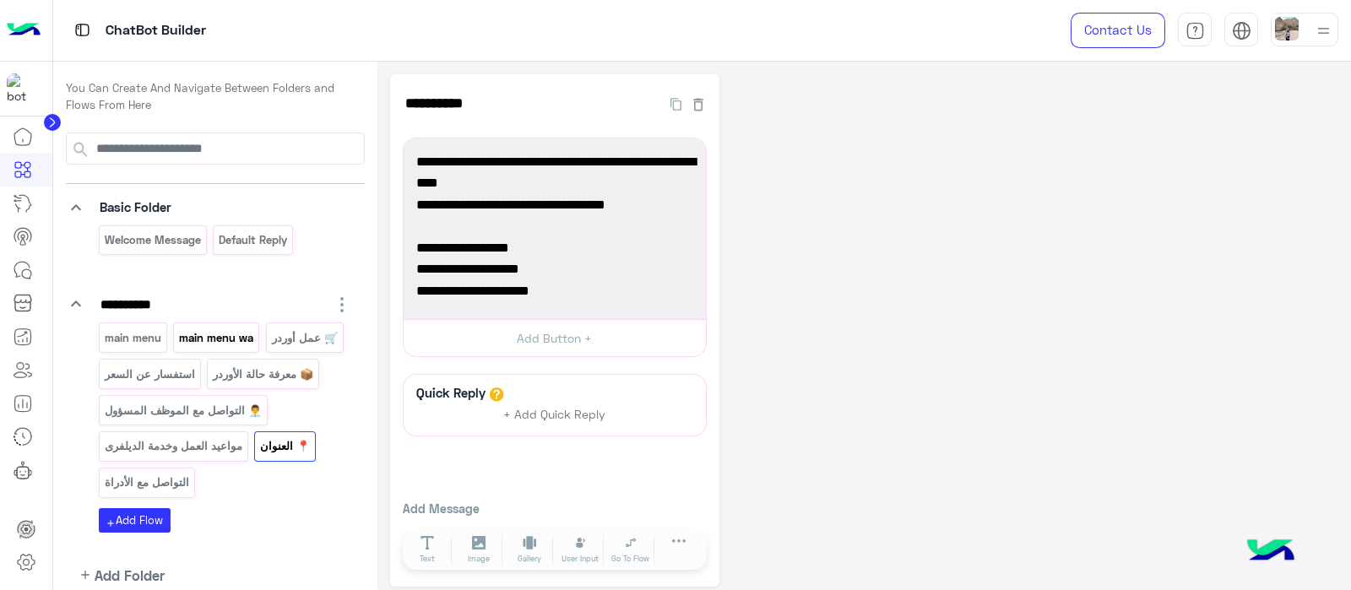
click at [220, 333] on p "main menu wa" at bounding box center [216, 338] width 77 height 19
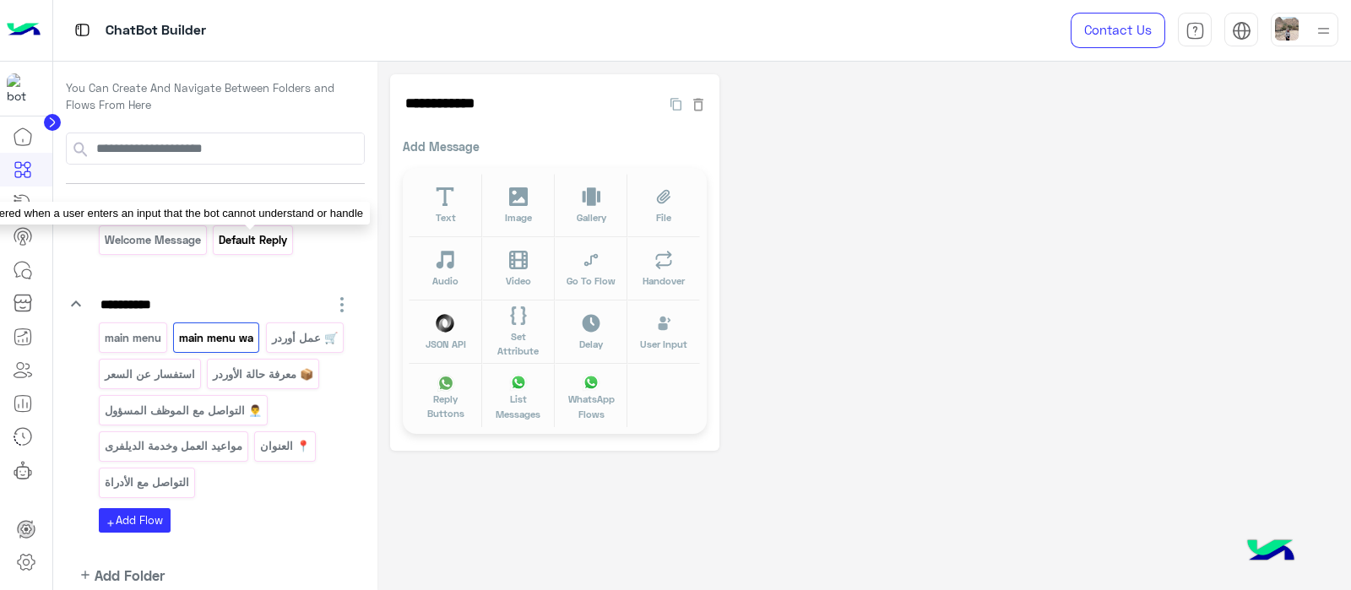
click at [242, 244] on p "Default reply" at bounding box center [253, 240] width 71 height 19
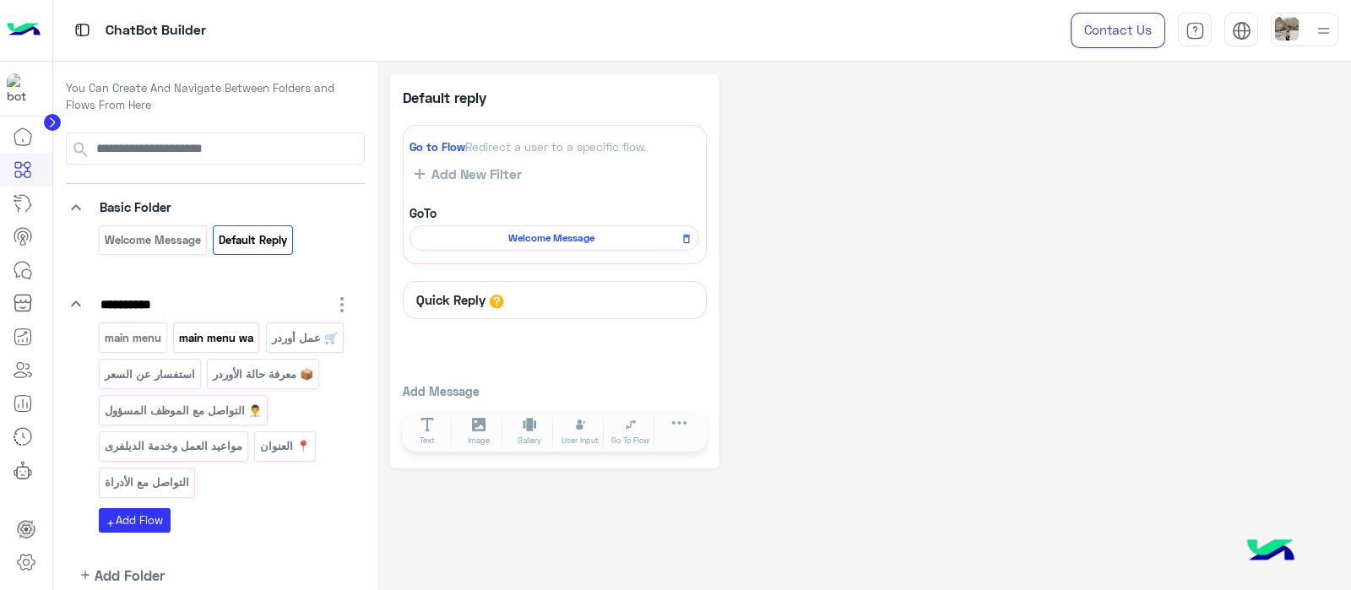
click at [221, 340] on p "main menu wa" at bounding box center [216, 338] width 77 height 19
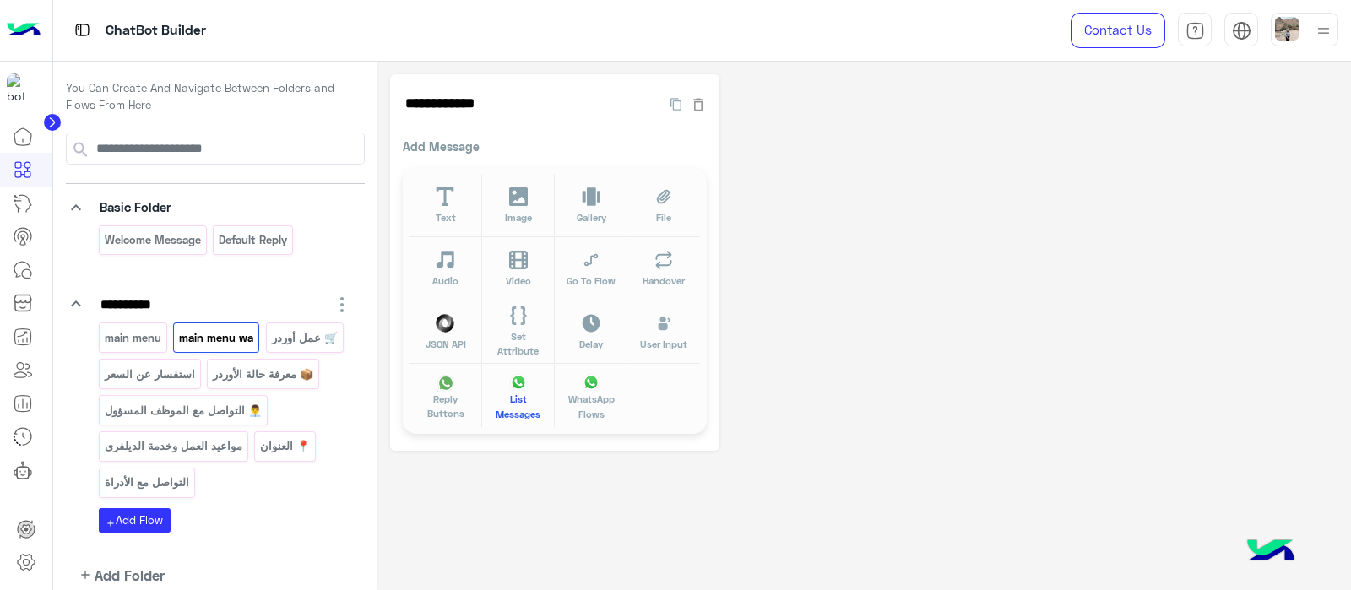
click at [521, 395] on span "List Messages" at bounding box center [518, 407] width 52 height 30
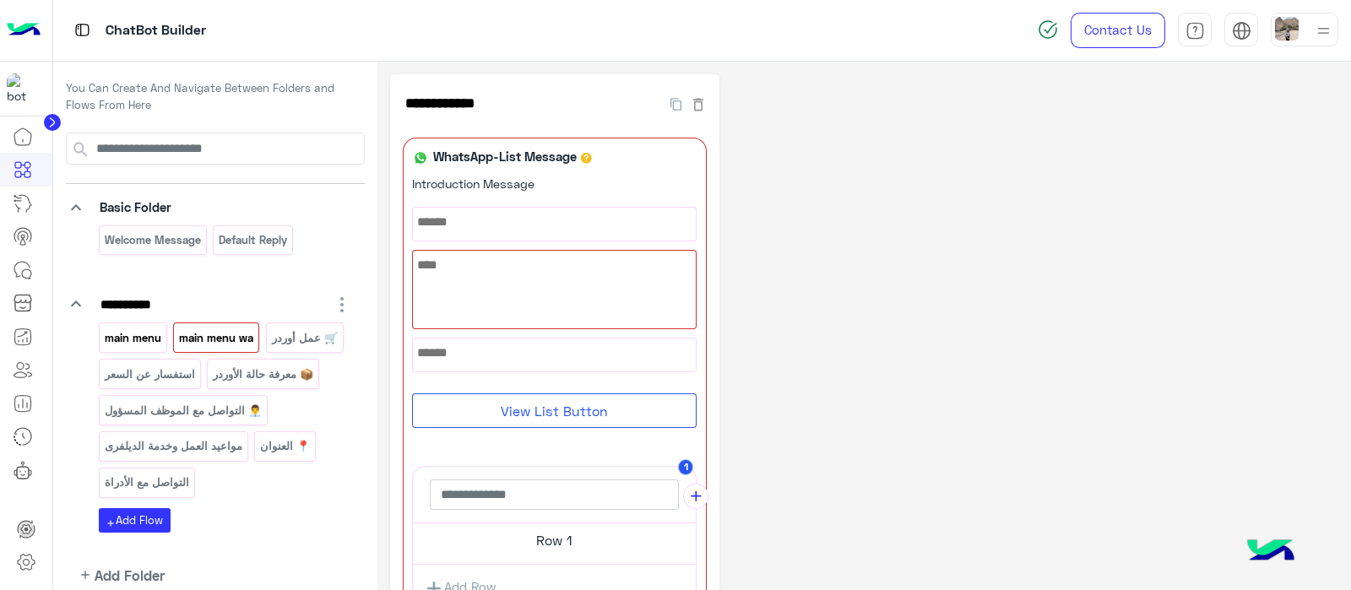
click at [119, 339] on p "main menu" at bounding box center [132, 338] width 59 height 19
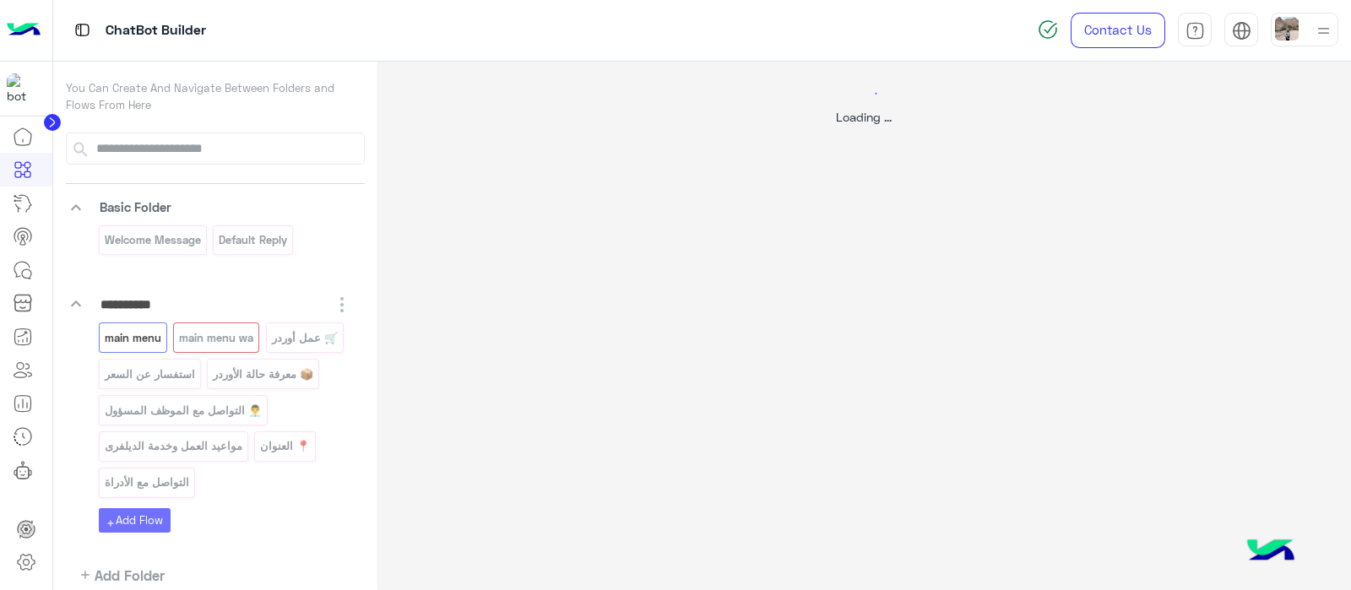
select select "*"
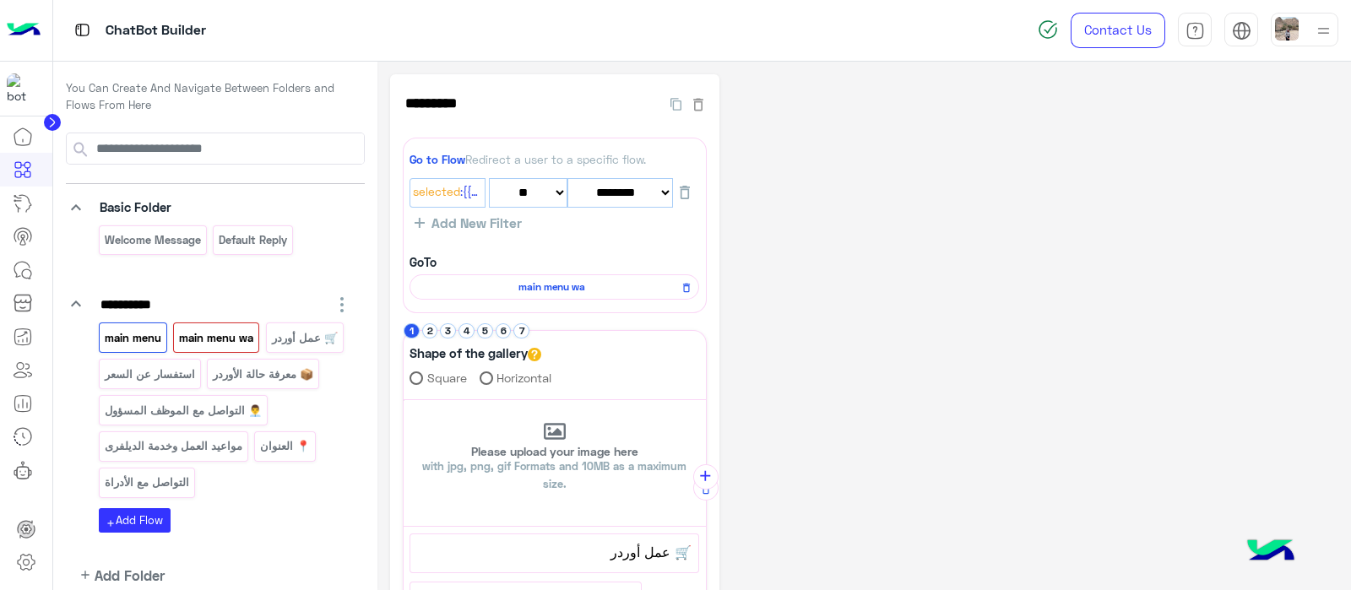
click at [241, 338] on p "main menu wa" at bounding box center [216, 338] width 77 height 19
